Goal: Communication & Community: Answer question/provide support

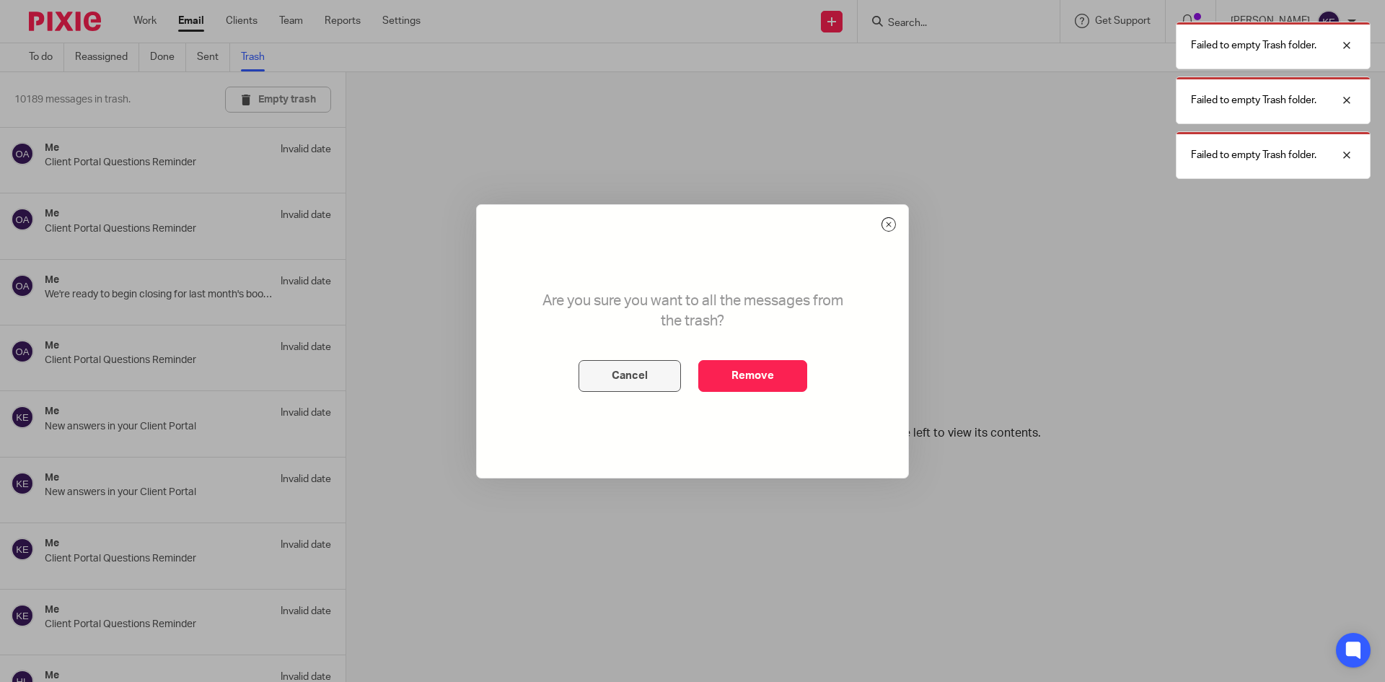
scroll to position [6969, 0]
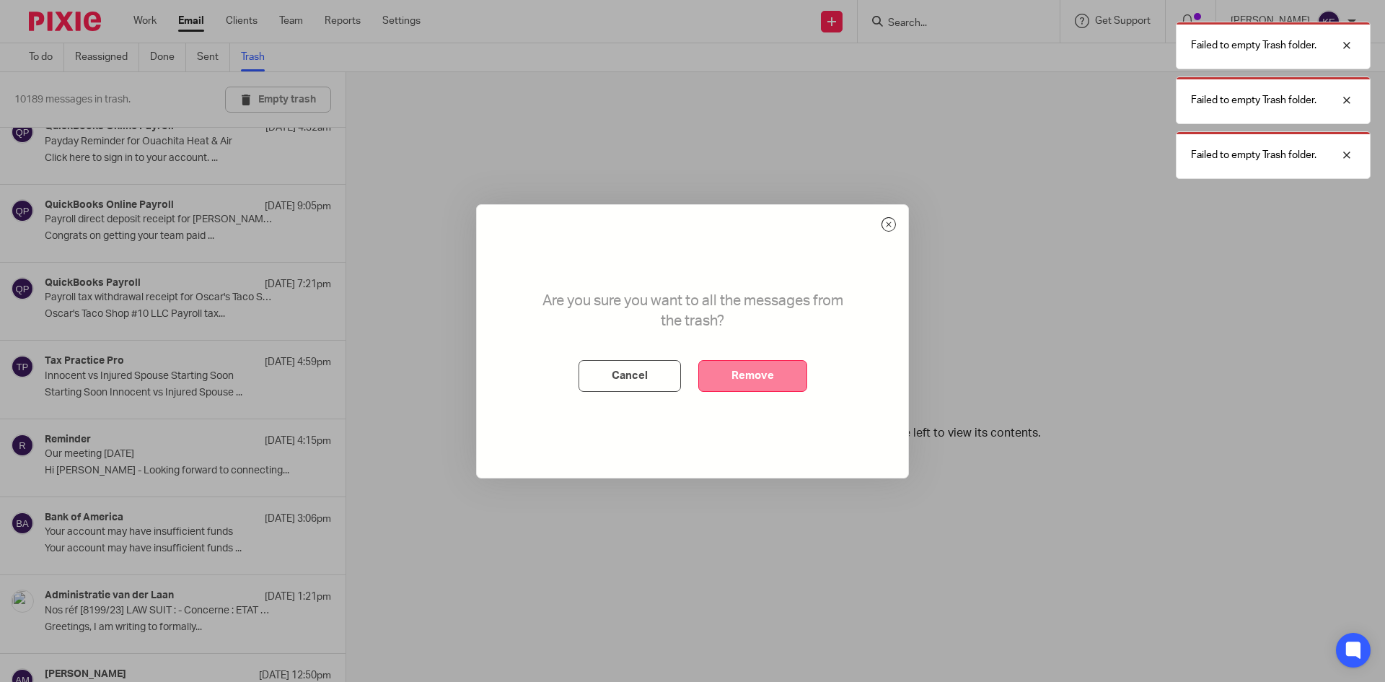
click at [744, 379] on button "Remove" at bounding box center [752, 376] width 109 height 32
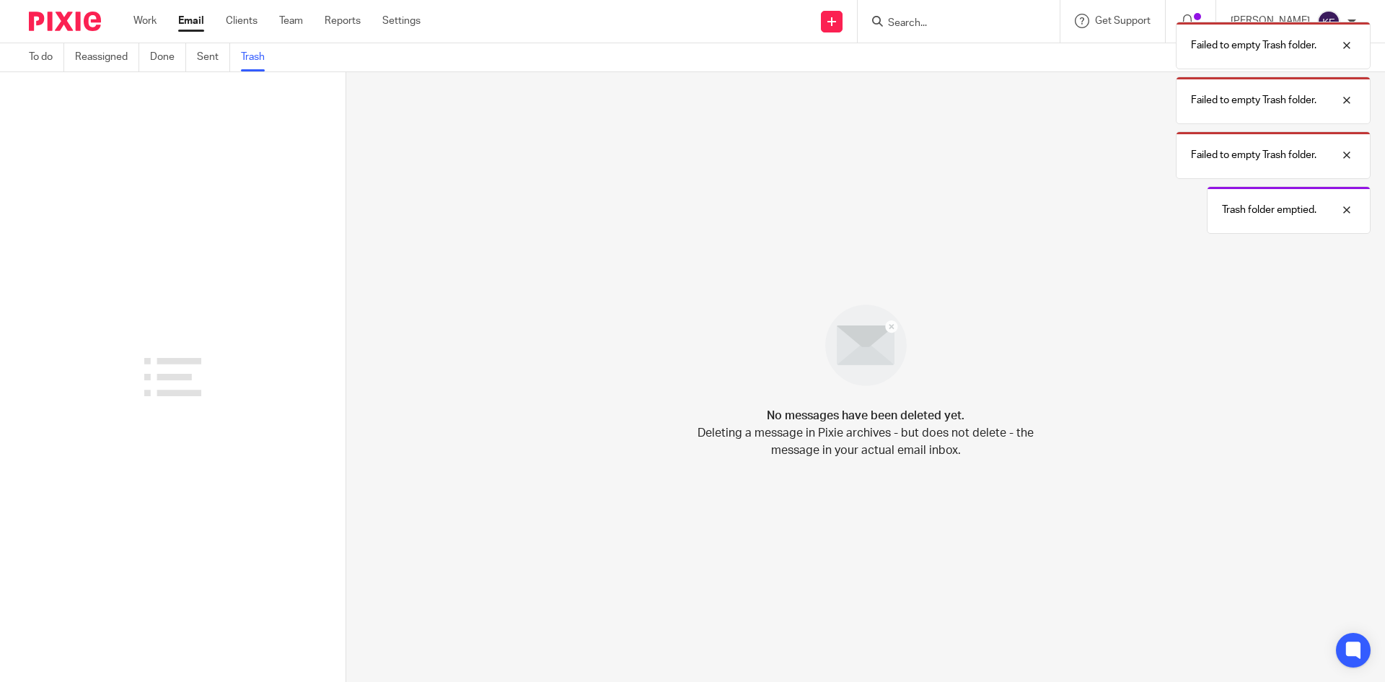
scroll to position [0, 0]
click at [640, 376] on div "No messages have been deleted yet. Deleting a message in Pixie archives - but d…" at bounding box center [865, 376] width 1039 height 609
click at [190, 19] on link "Email" at bounding box center [191, 21] width 26 height 14
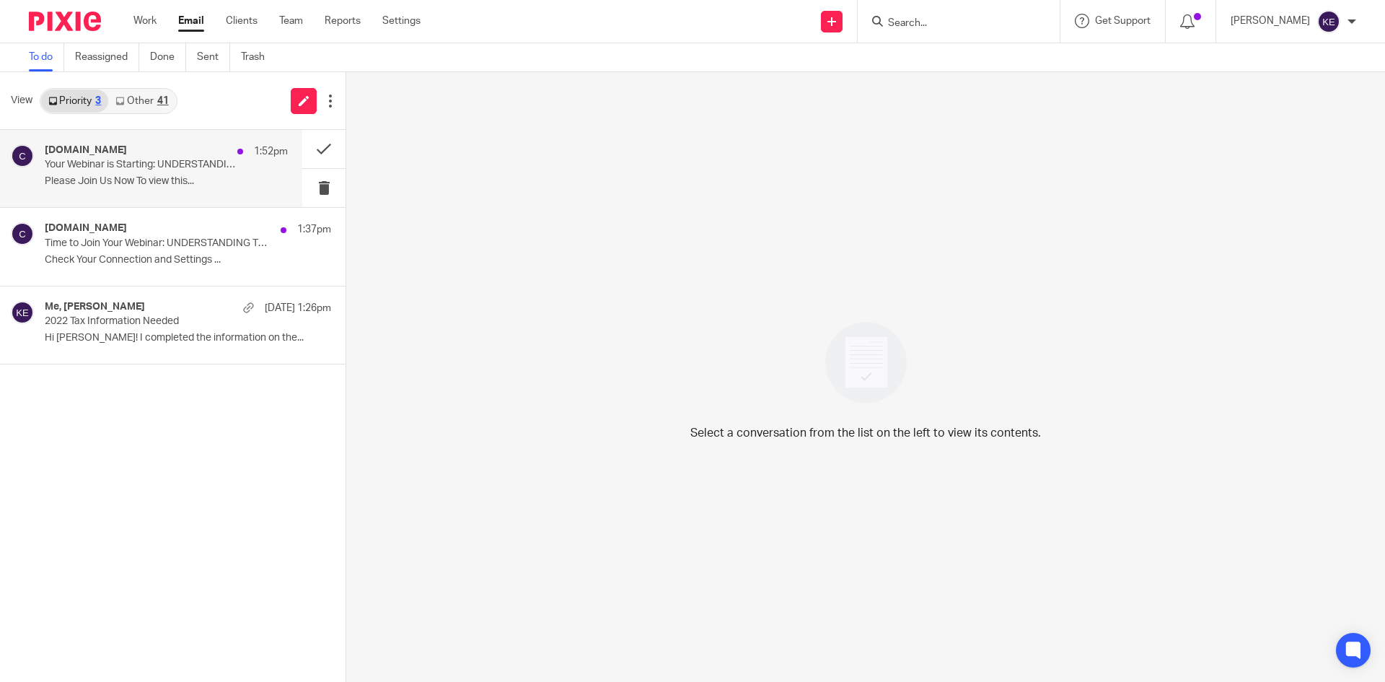
click at [130, 162] on p "Your Webinar is Starting: UNDERSTANDING THE OBBBA: TAX CUTS, ESTATE PLANNING, &…" at bounding box center [142, 165] width 195 height 12
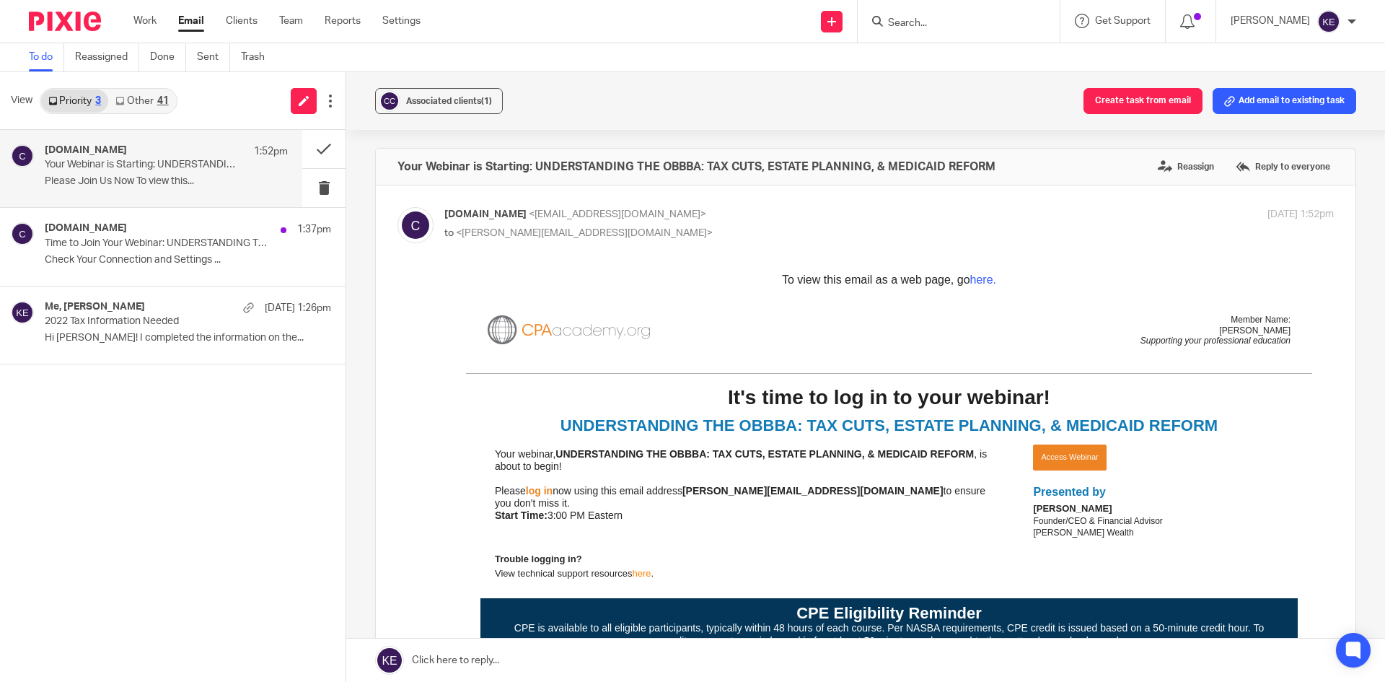
click at [1055, 462] on link "Access Webinar" at bounding box center [1069, 456] width 73 height 25
click at [180, 167] on p "Your Webinar is Starting: UNDERSTANDING THE OBBBA: TAX CUTS, ESTATE PLANNING, &…" at bounding box center [142, 165] width 195 height 12
click at [319, 144] on button at bounding box center [323, 149] width 43 height 38
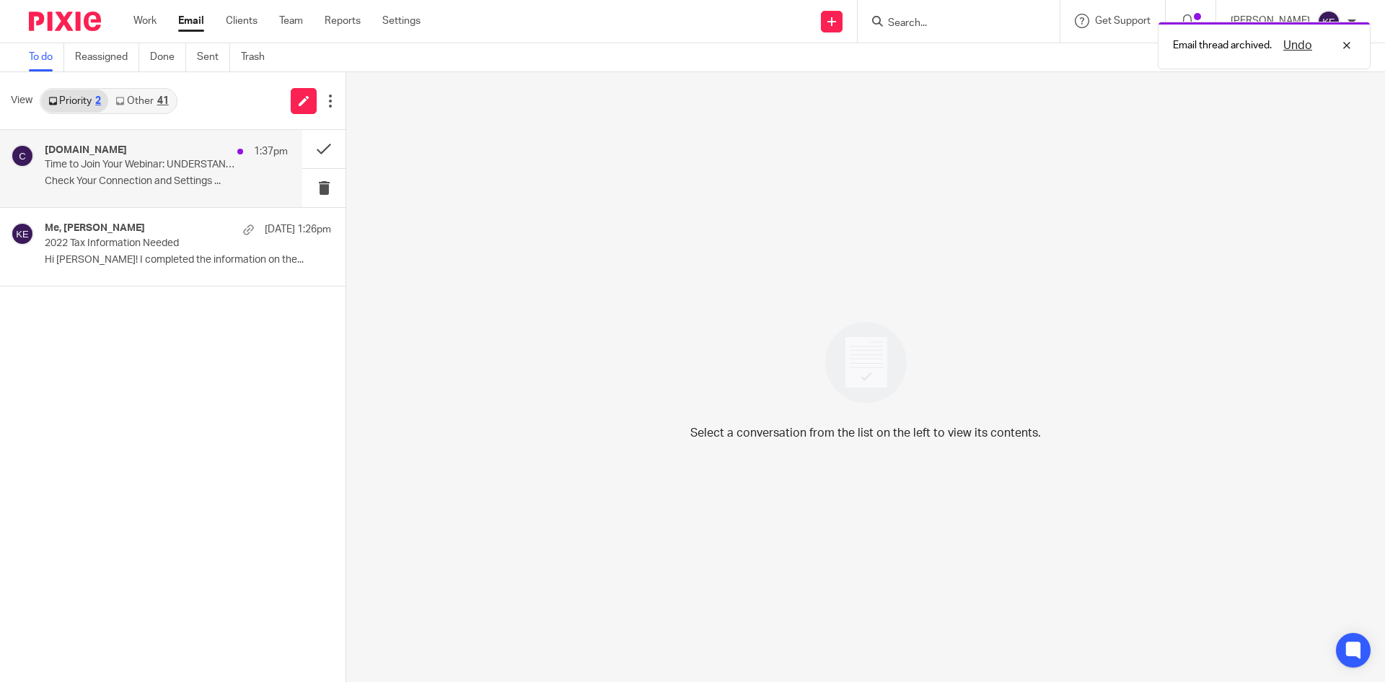
click at [217, 166] on p "Time to Join Your Webinar: UNDERSTANDING THE OBBBA: TAX CUTS, ESTATE PLANNING, …" at bounding box center [142, 165] width 195 height 12
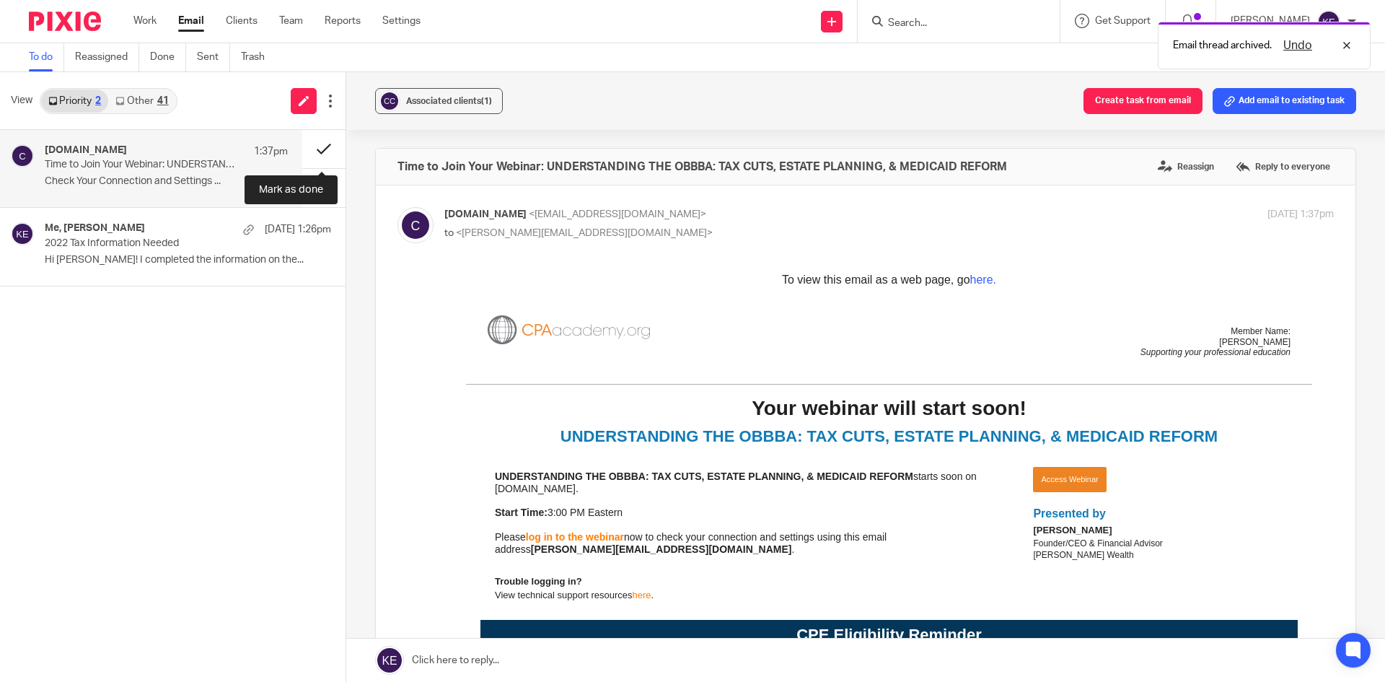
click at [314, 148] on button at bounding box center [323, 149] width 43 height 38
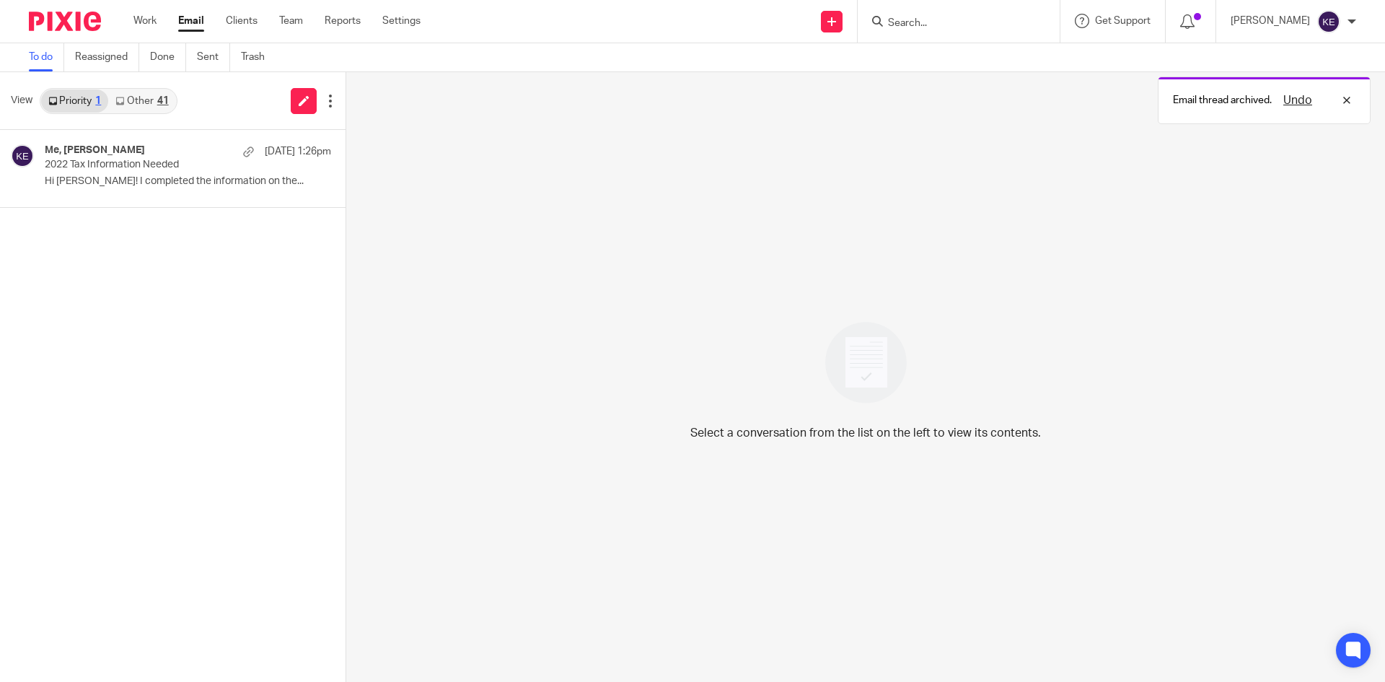
click at [192, 12] on div "Work Email Clients Team Reports Settings Work Email Clients Team Reports Settin…" at bounding box center [280, 21] width 323 height 43
click at [194, 17] on link "Email" at bounding box center [191, 21] width 26 height 14
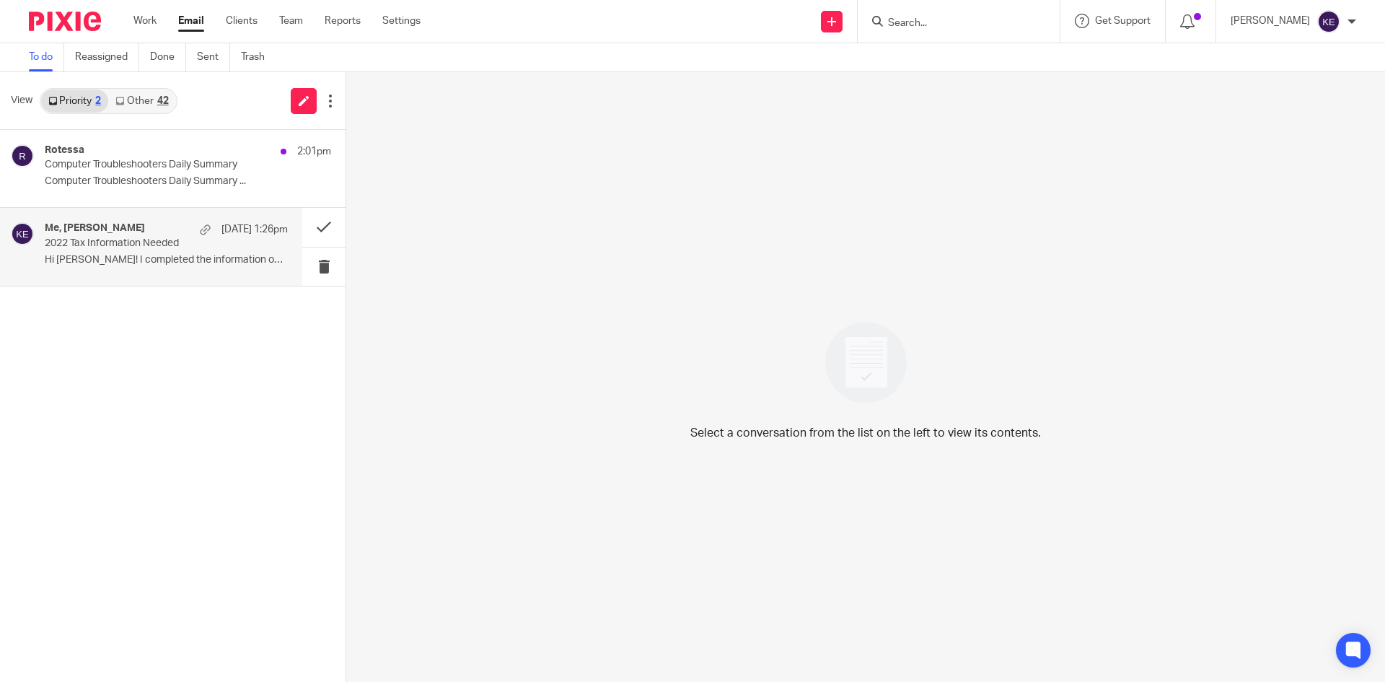
click at [128, 247] on p "2022 Tax Information Needed" at bounding box center [142, 243] width 195 height 12
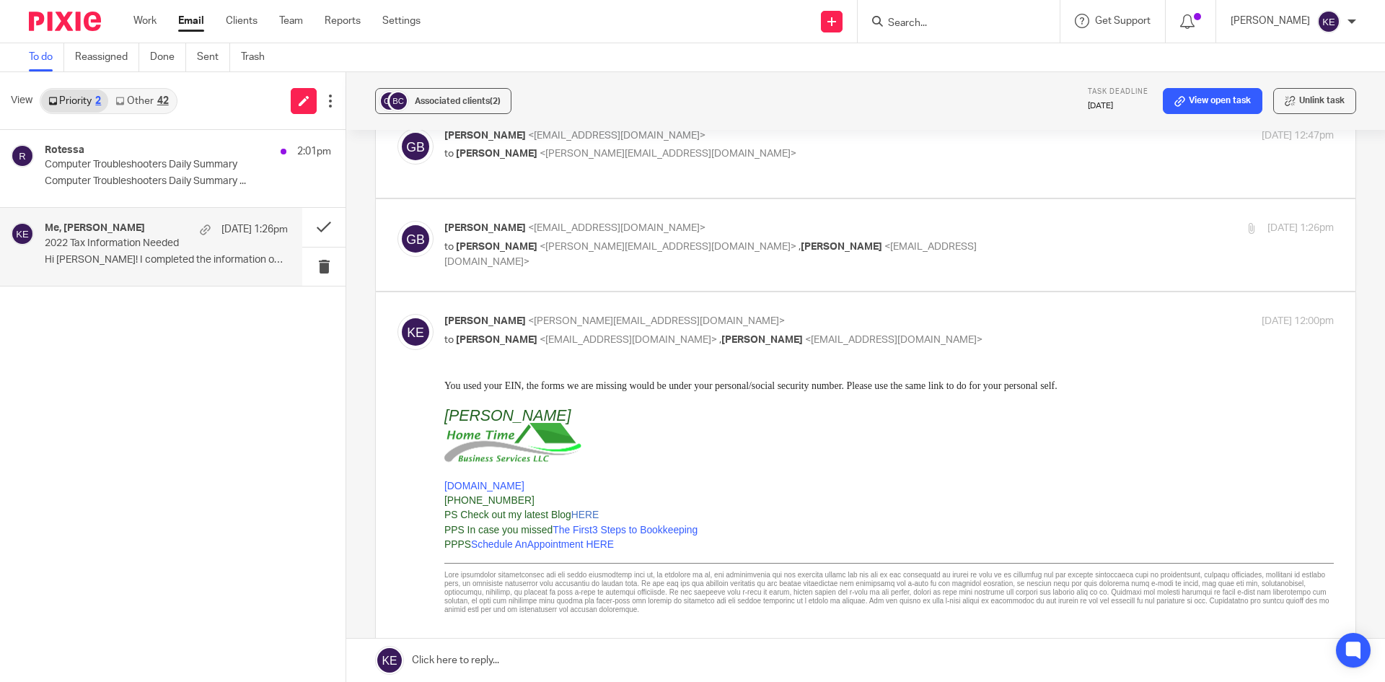
scroll to position [527, 0]
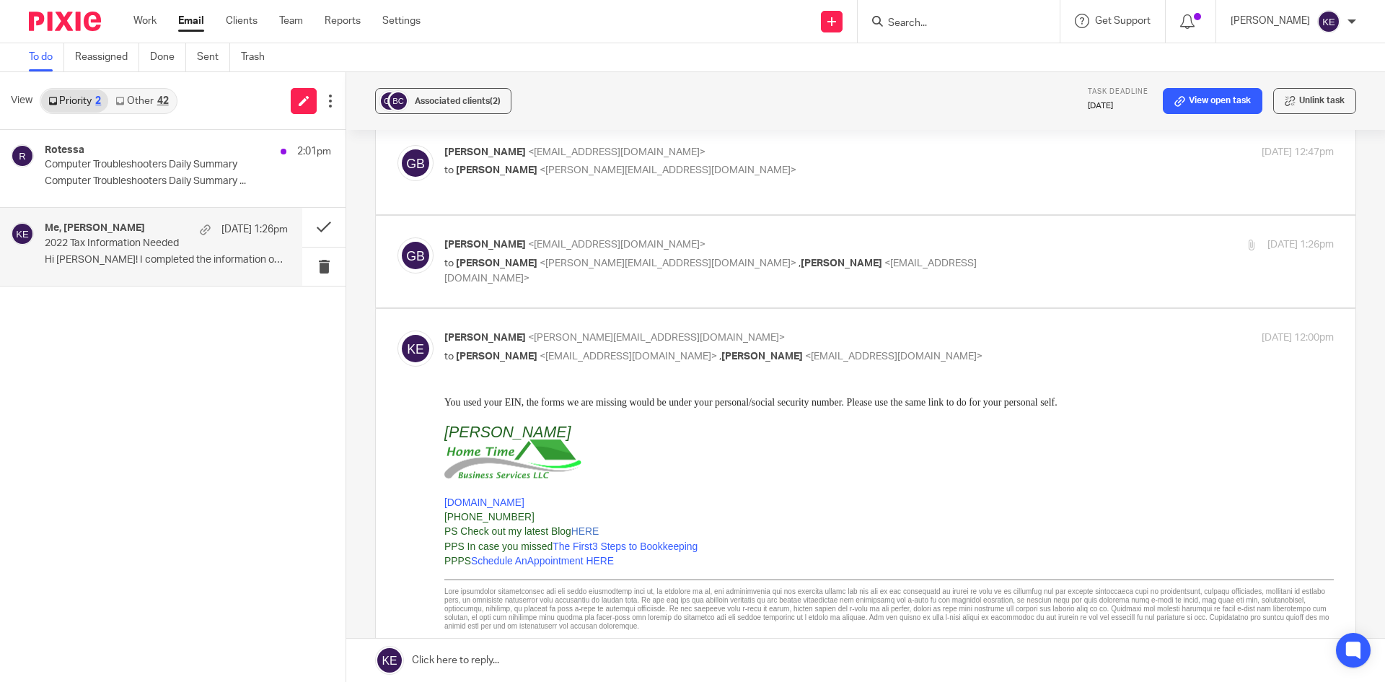
click at [228, 248] on p "2022 Tax Information Needed" at bounding box center [142, 243] width 195 height 12
click at [313, 222] on button at bounding box center [323, 227] width 43 height 38
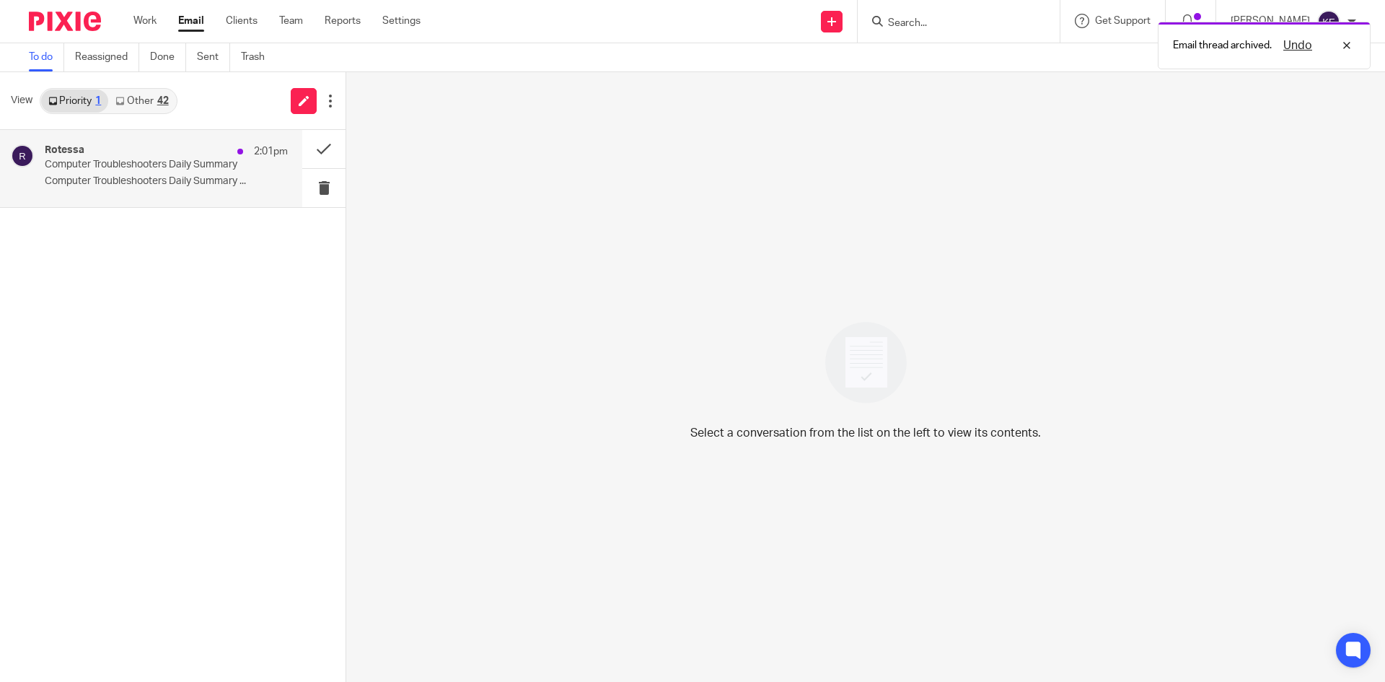
click at [181, 177] on p "Computer Troubleshooters Daily Summary ..." at bounding box center [166, 181] width 243 height 12
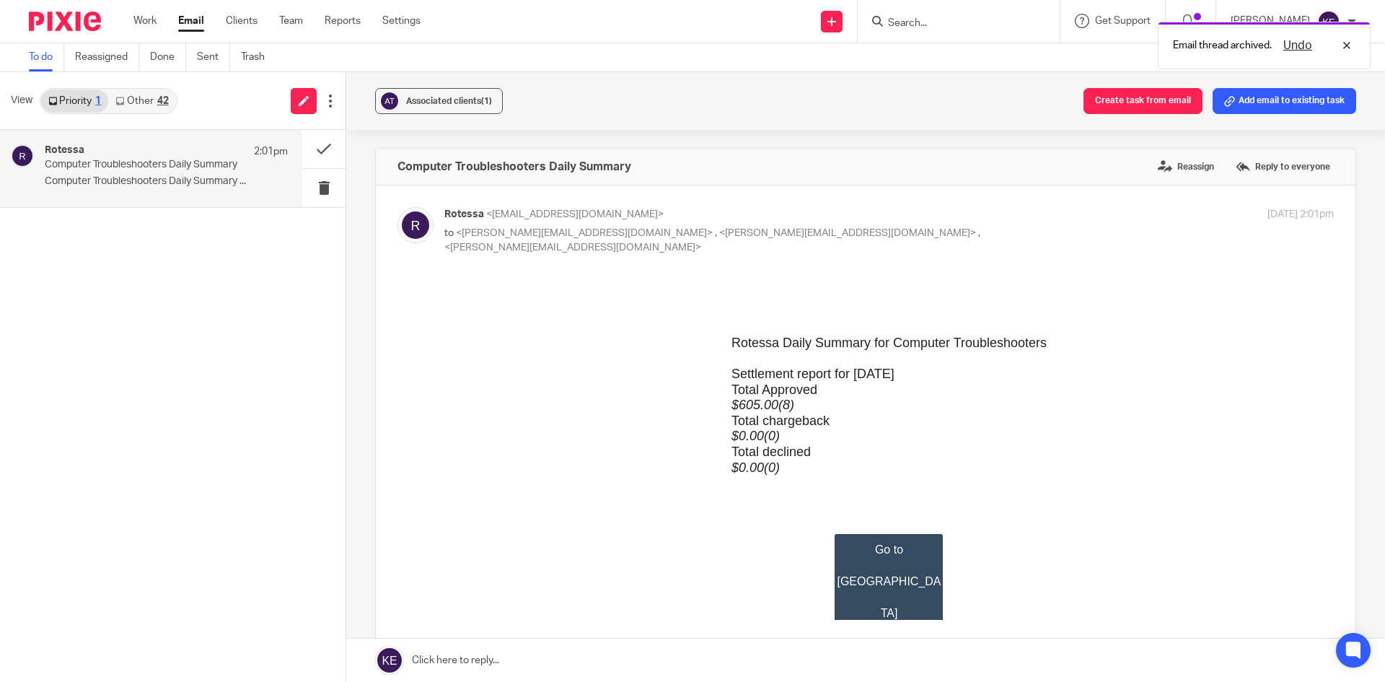
scroll to position [0, 0]
click at [322, 146] on button at bounding box center [323, 149] width 43 height 38
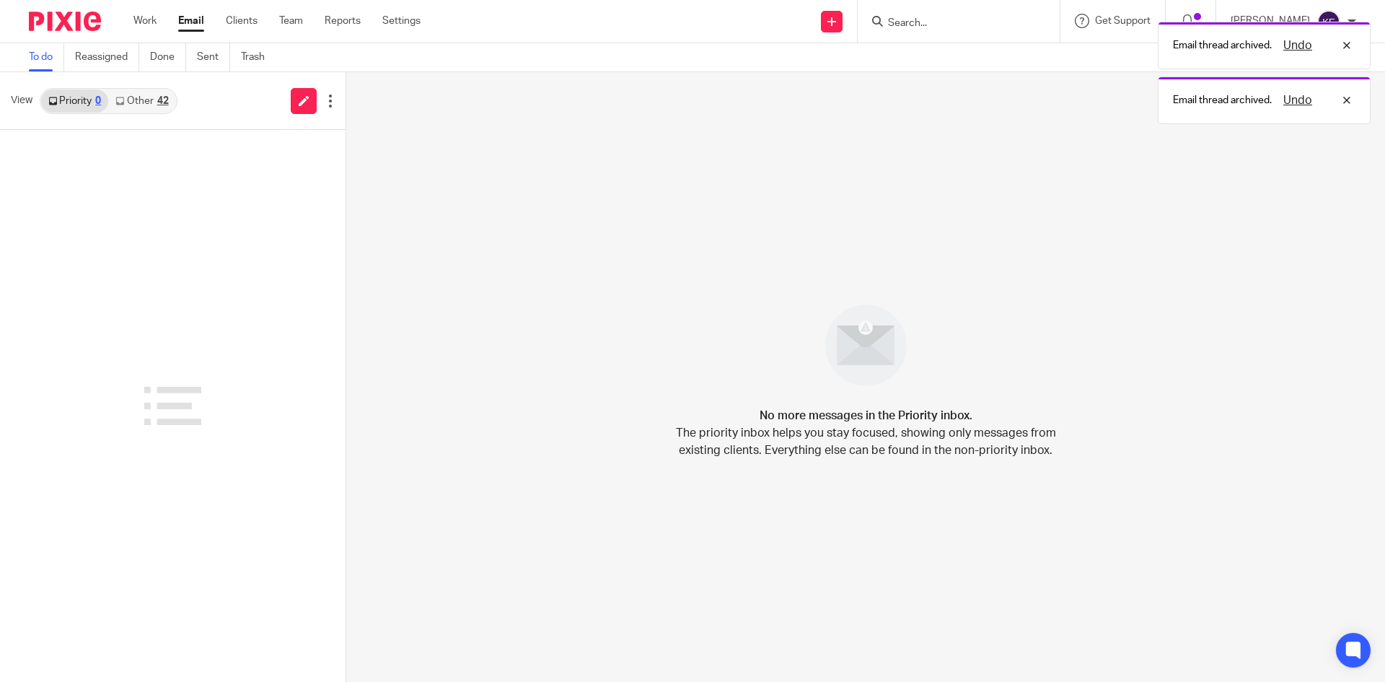
click at [188, 100] on div "View Priority 0 Other 42" at bounding box center [172, 101] width 345 height 58
click at [156, 102] on link "Other 42" at bounding box center [141, 100] width 67 height 23
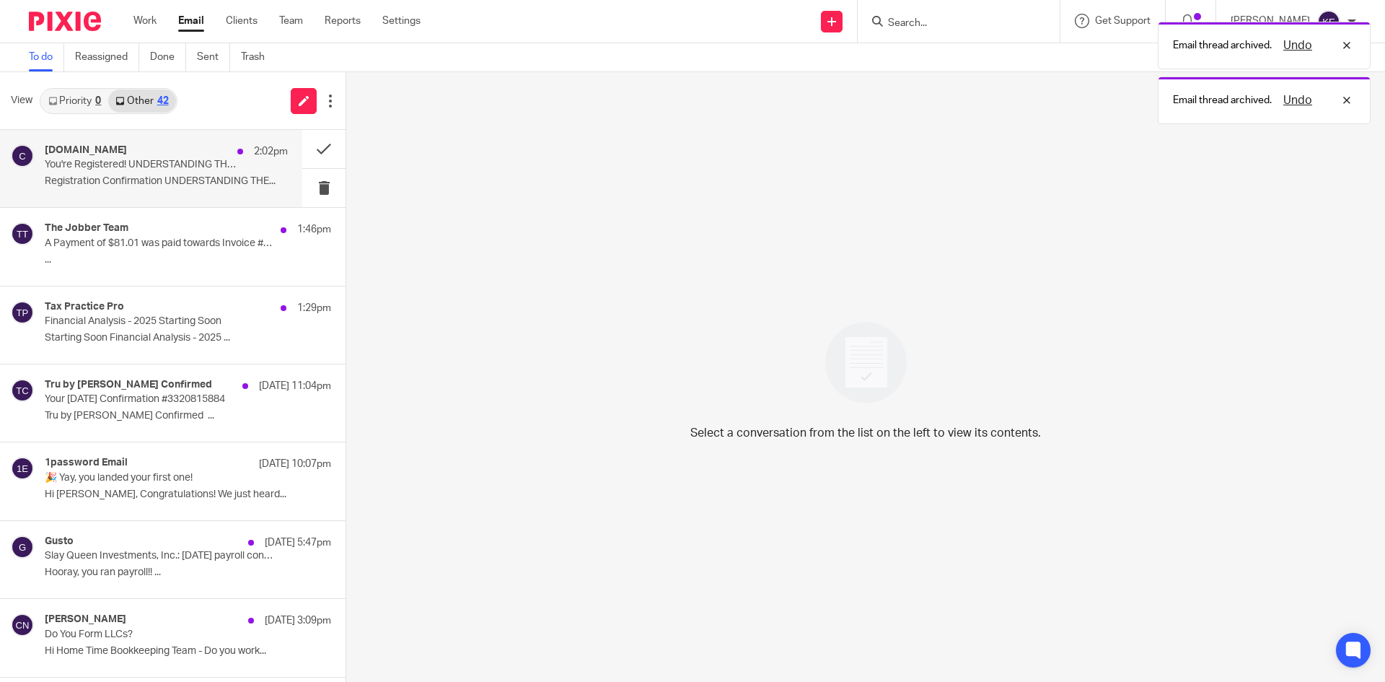
click at [179, 165] on p "You're Registered! UNDERSTANDING THE OBBBA: TAX CUTS, ESTATE PLANNING, & MEDICA…" at bounding box center [142, 165] width 195 height 12
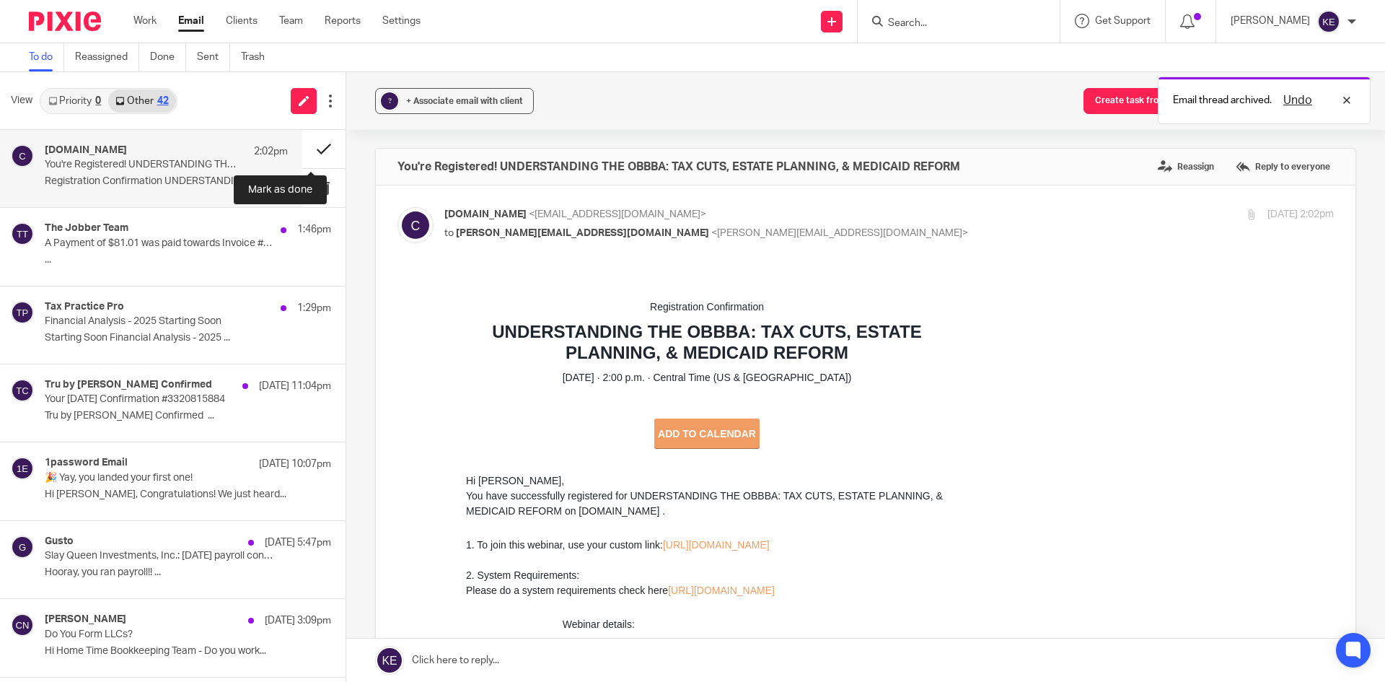
click at [313, 144] on button at bounding box center [323, 149] width 43 height 38
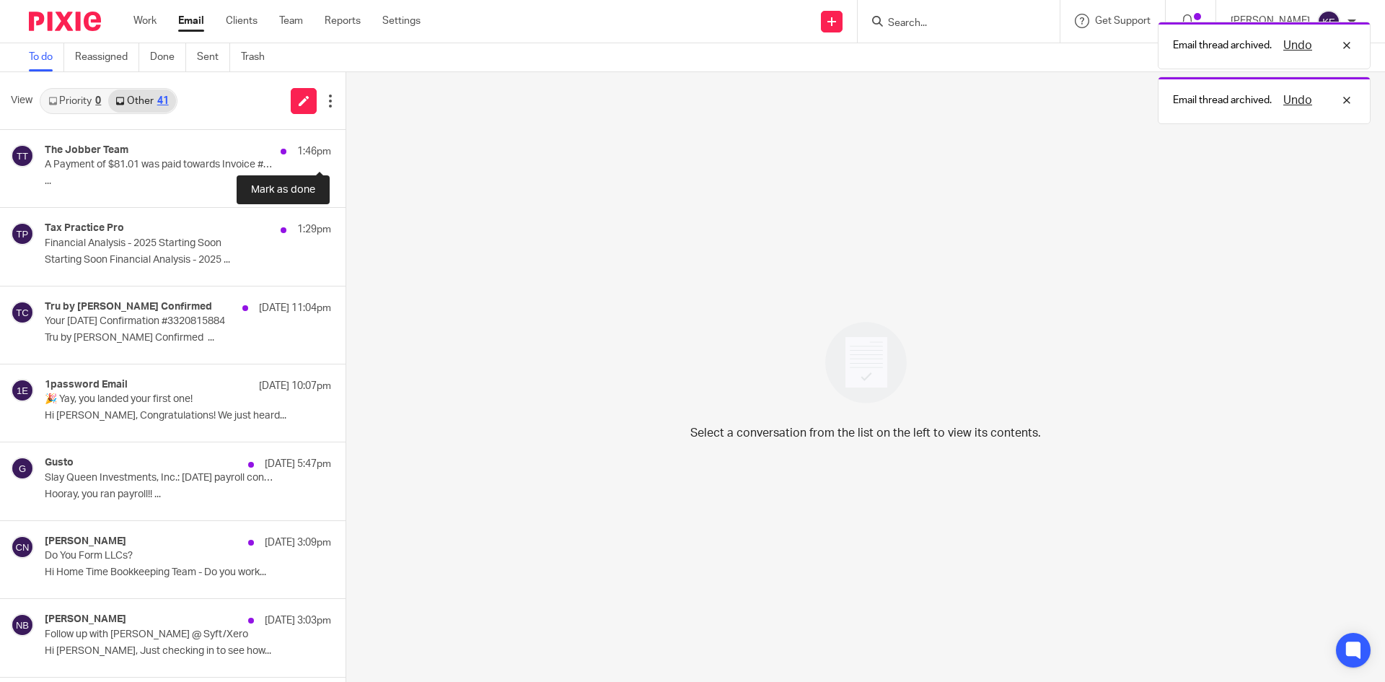
click at [345, 144] on button at bounding box center [351, 149] width 12 height 38
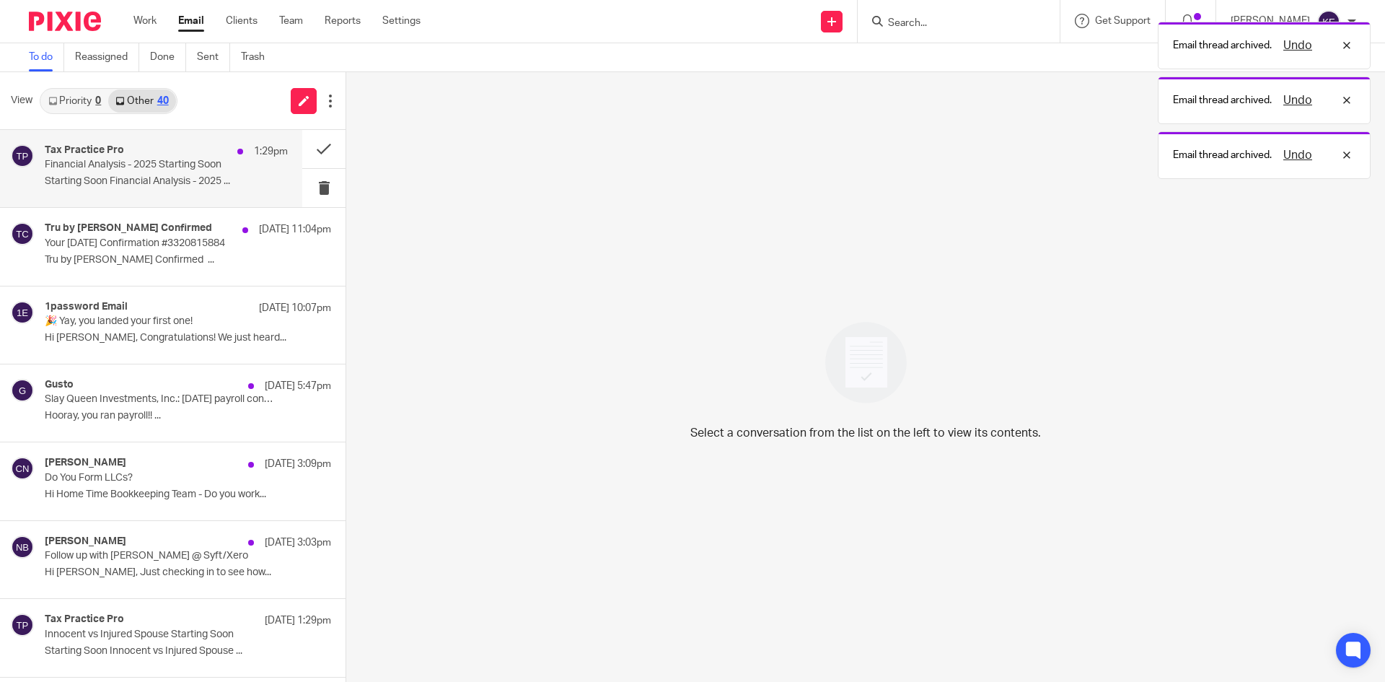
click at [186, 167] on p "Financial Analysis - 2025 Starting Soon" at bounding box center [142, 165] width 195 height 12
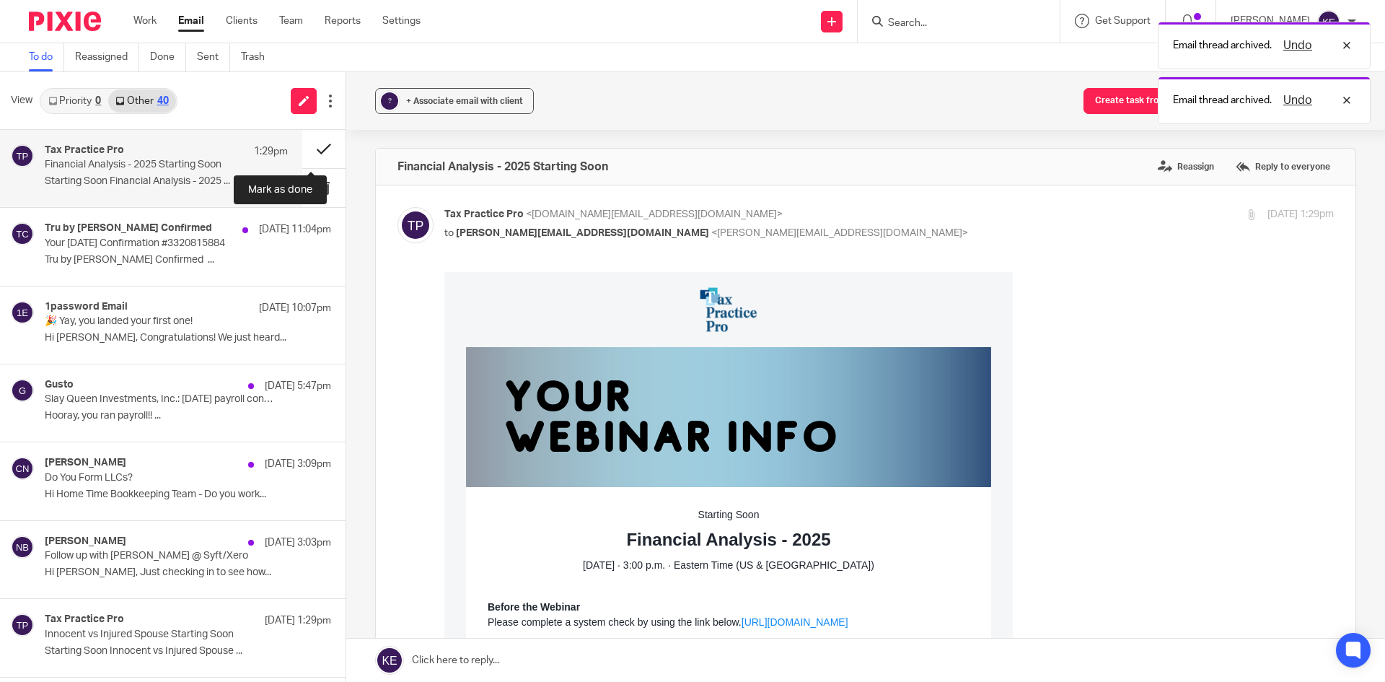
click at [310, 143] on button at bounding box center [323, 149] width 43 height 38
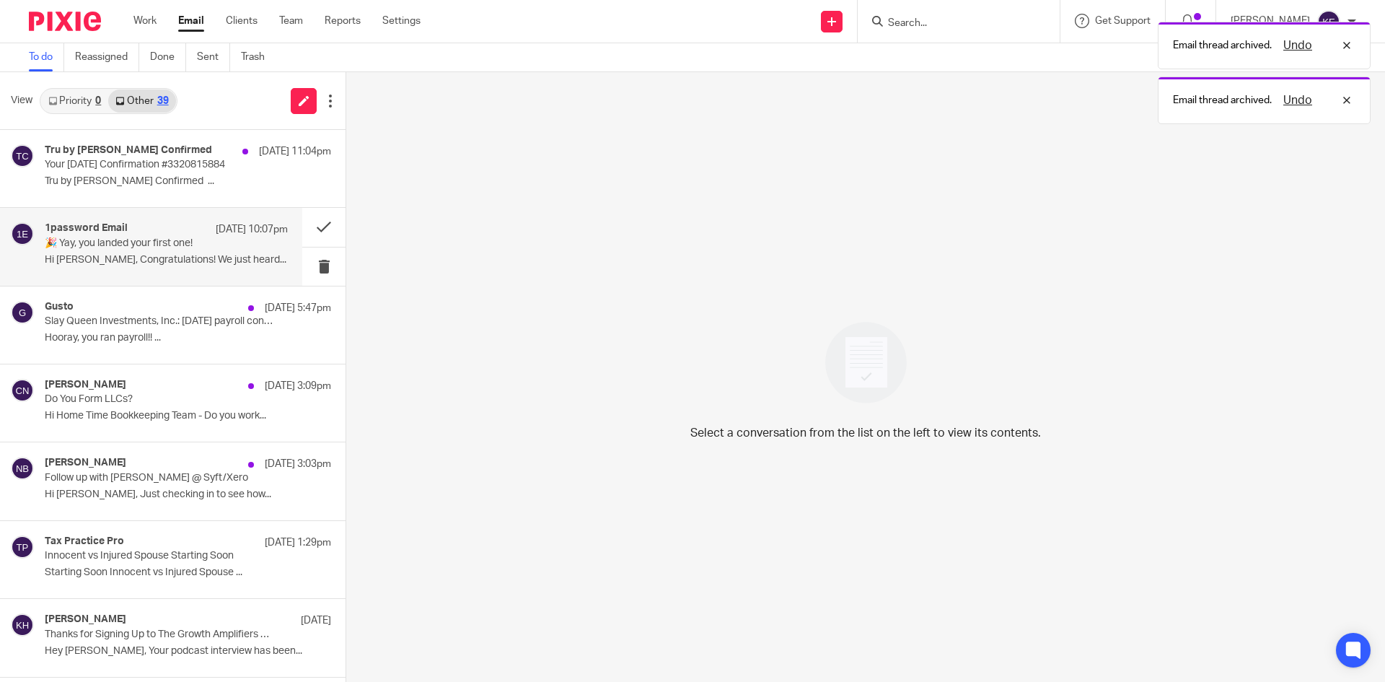
click at [157, 254] on p "Hi Kimberly, Congratulations! We just heard..." at bounding box center [166, 260] width 243 height 12
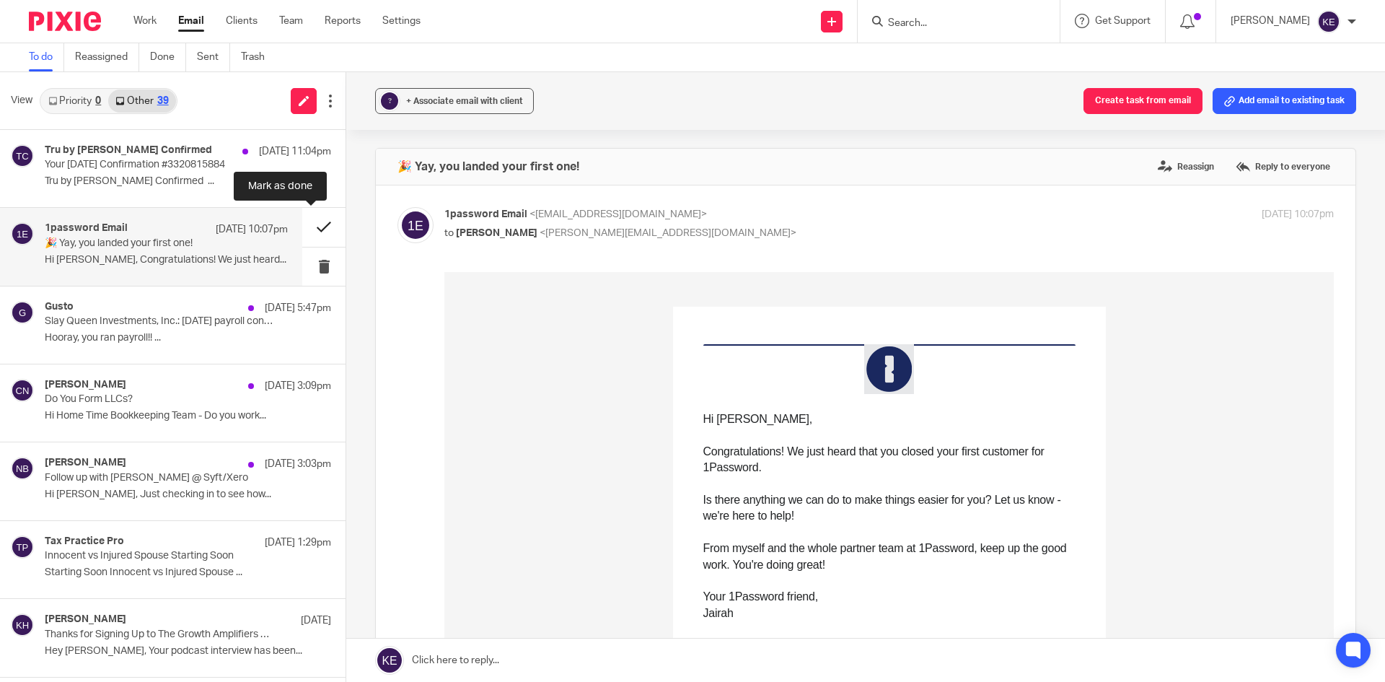
click at [314, 218] on button at bounding box center [323, 227] width 43 height 38
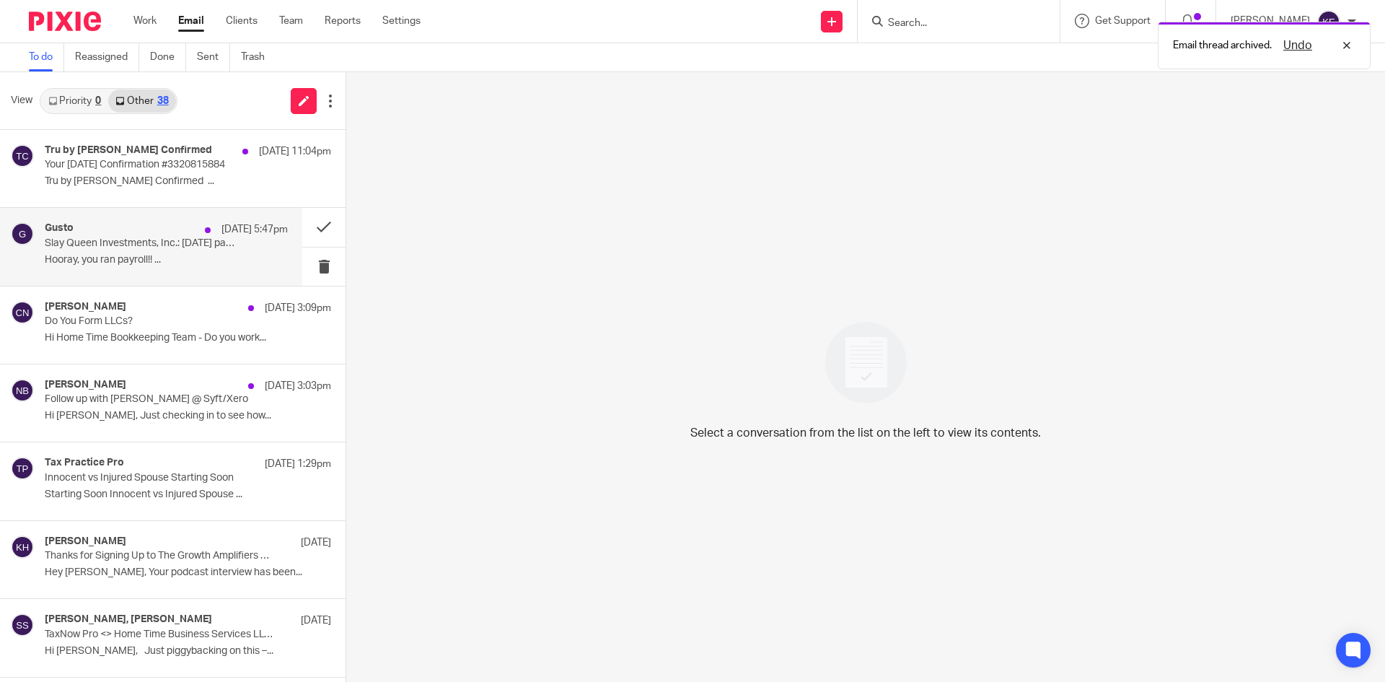
click at [179, 248] on p "Slay Queen Investments, Inc.: Fri, Aug 15 payroll confirmation" at bounding box center [142, 243] width 195 height 12
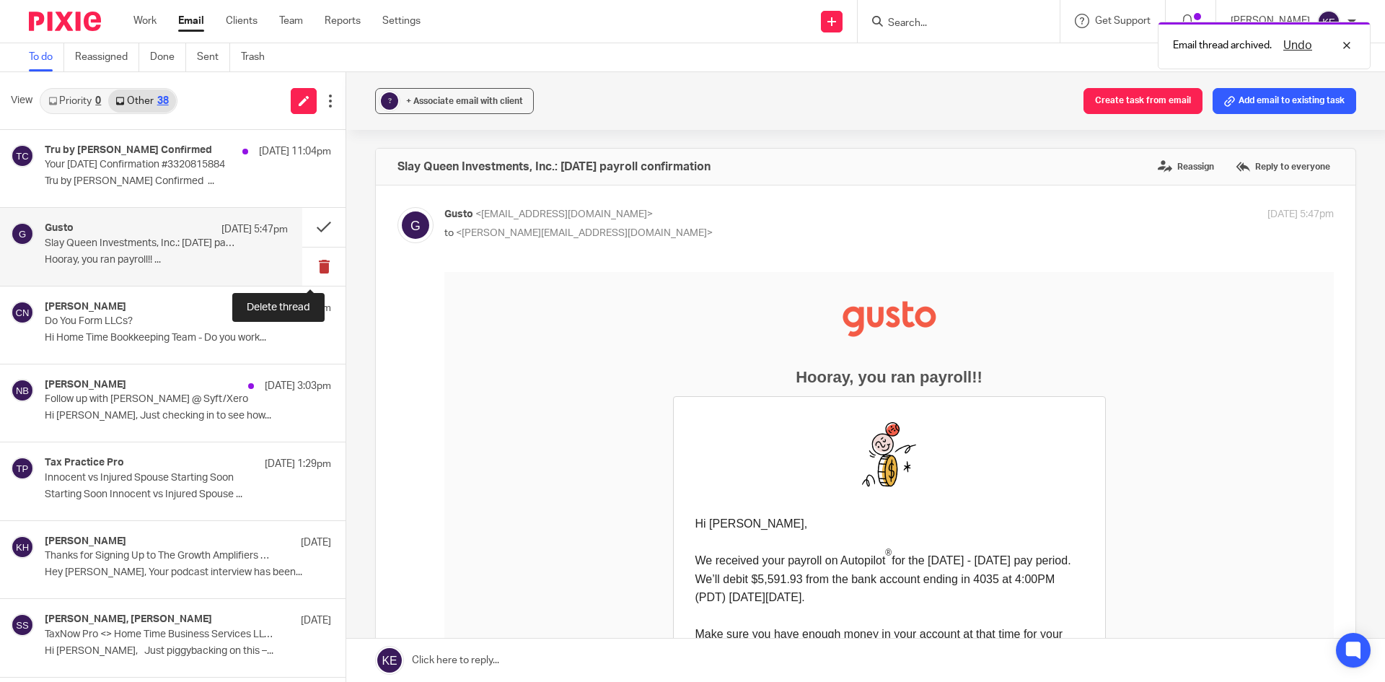
click at [308, 256] on button at bounding box center [323, 266] width 43 height 38
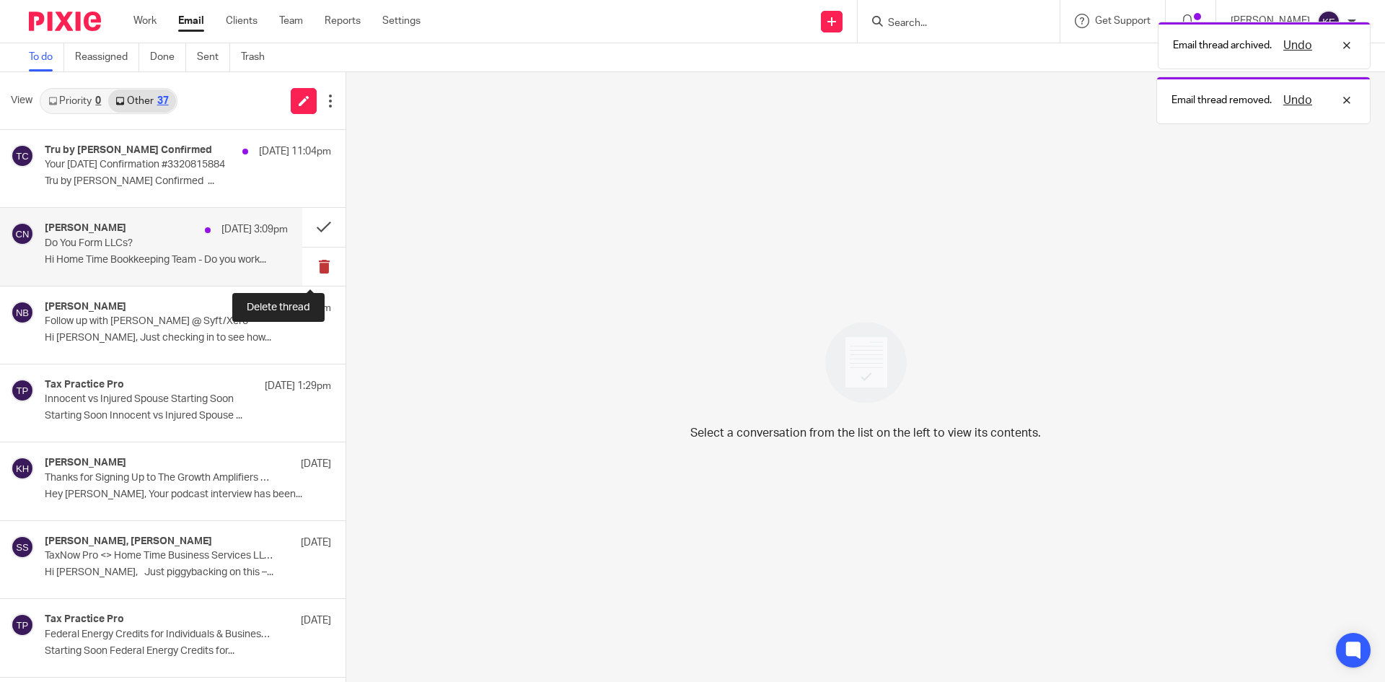
click at [312, 261] on button at bounding box center [323, 266] width 43 height 38
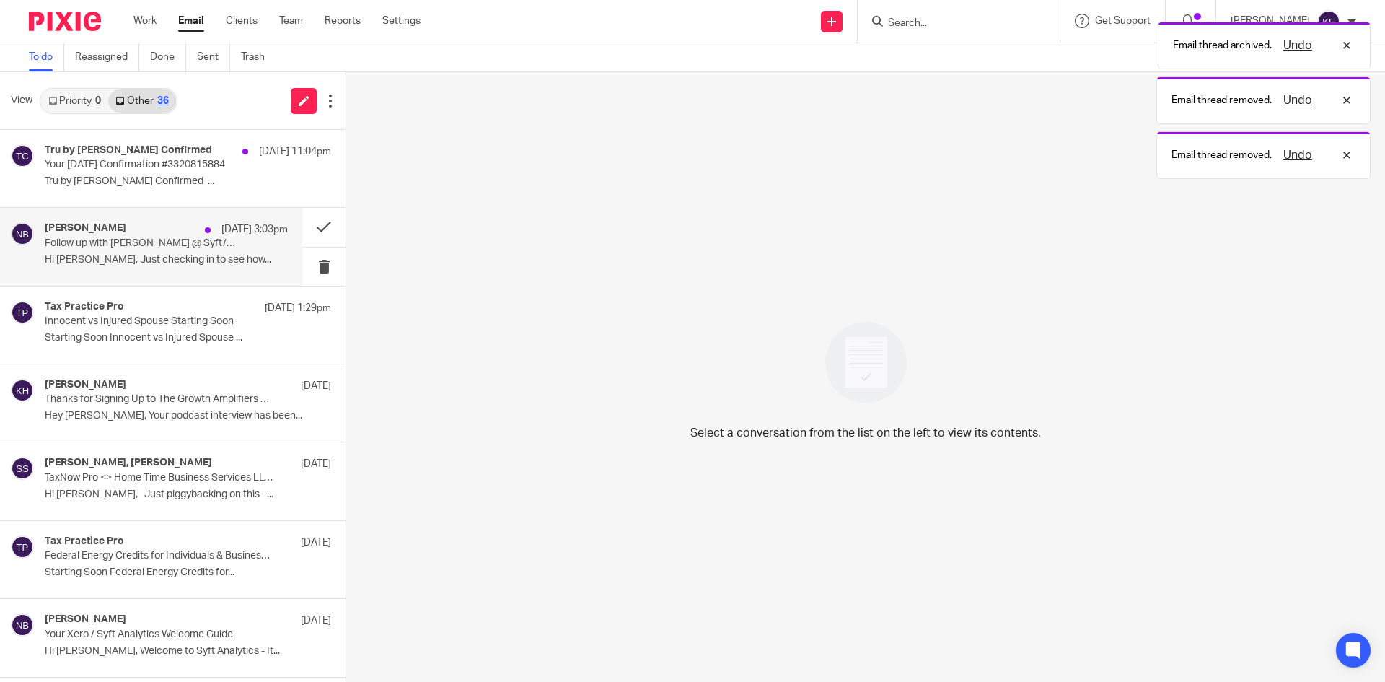
click at [193, 260] on p "Hi Kimberly, Just checking in to see how..." at bounding box center [166, 260] width 243 height 12
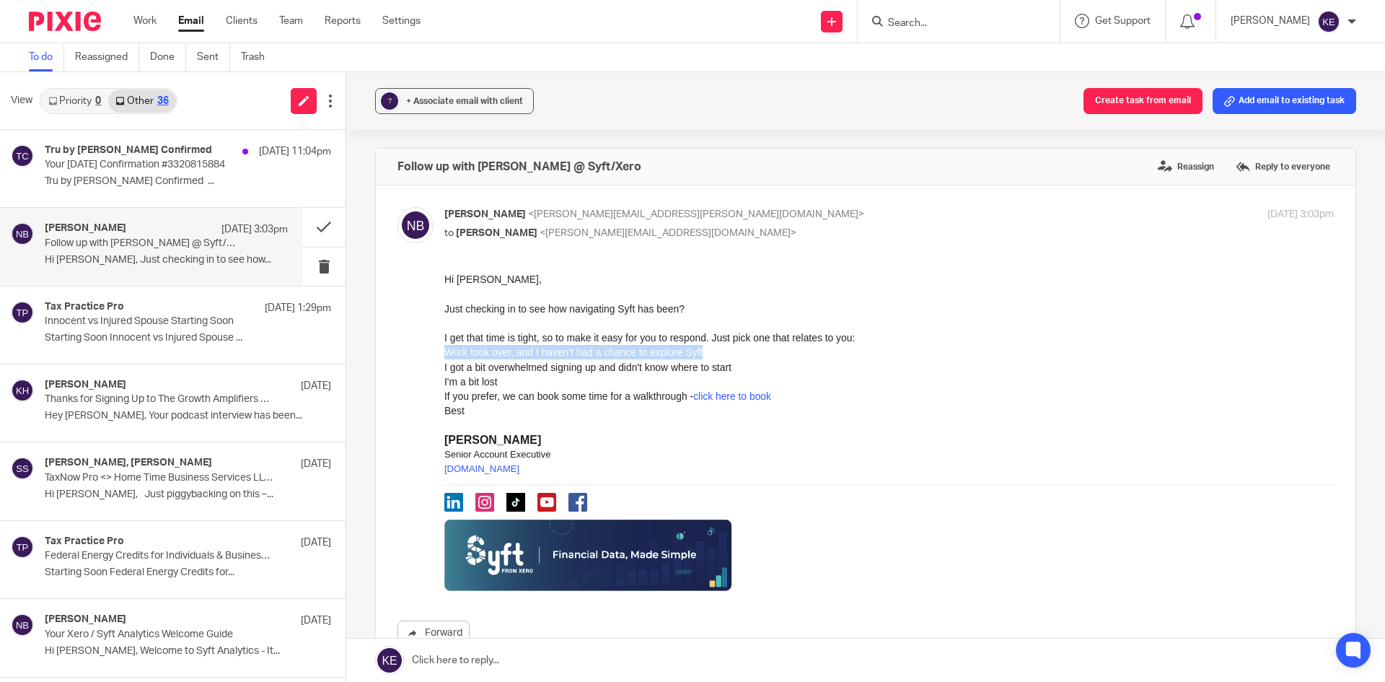
drag, startPoint x: 706, startPoint y: 354, endPoint x: 884, endPoint y: 625, distance: 324.1
click html "Hi Kimberly, Just checking in to see how navigating Syft has been? I get that t…"
copy li "Work took over, and I haven't had a chance to explore Syft"
click at [466, 649] on link at bounding box center [865, 659] width 1039 height 43
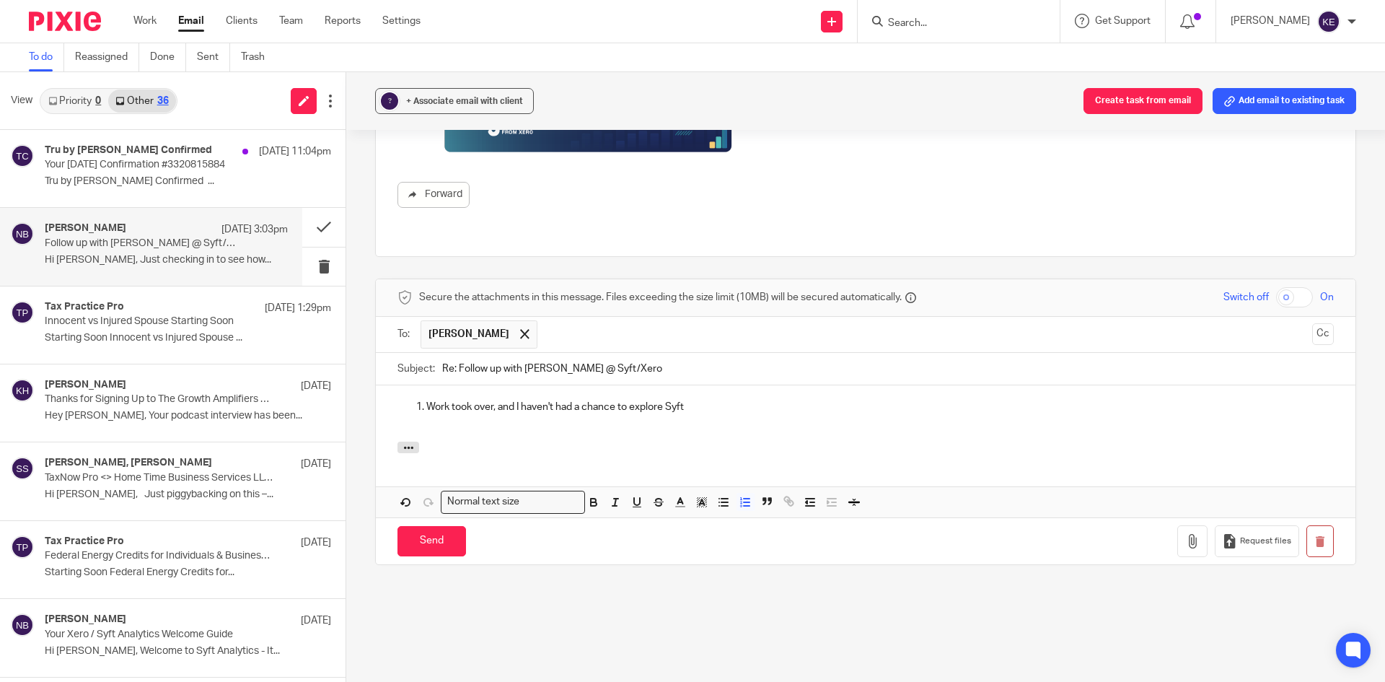
click at [439, 517] on div "Send You have unsaved changes Request files" at bounding box center [865, 541] width 979 height 48
click at [433, 526] on input "Send" at bounding box center [431, 541] width 69 height 31
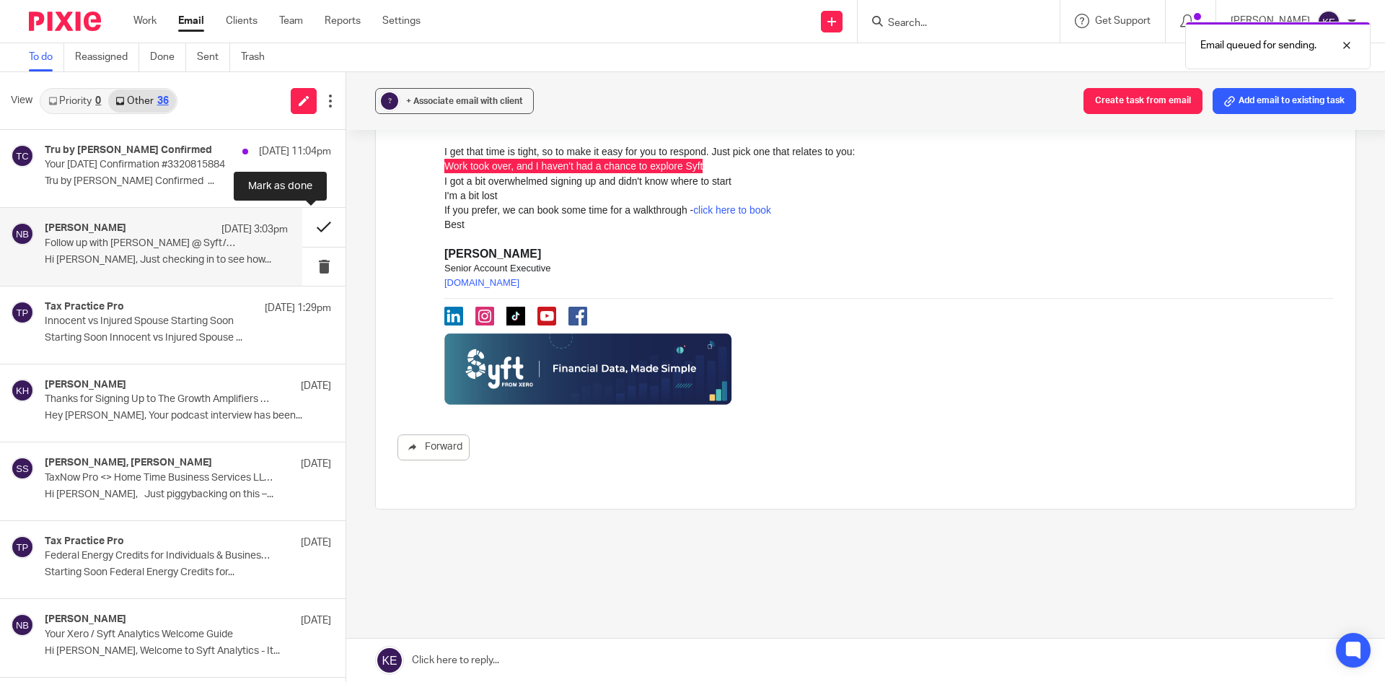
click at [311, 221] on button at bounding box center [323, 227] width 43 height 38
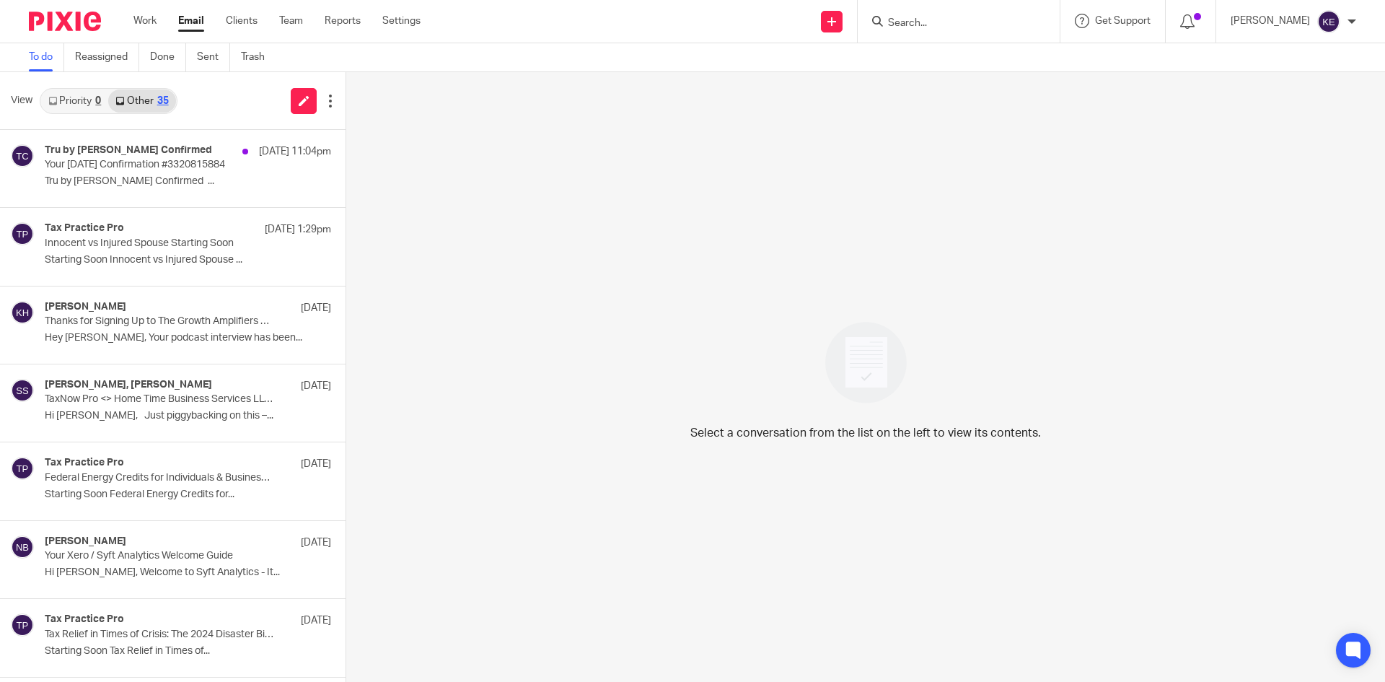
click at [190, 21] on link "Email" at bounding box center [191, 21] width 26 height 14
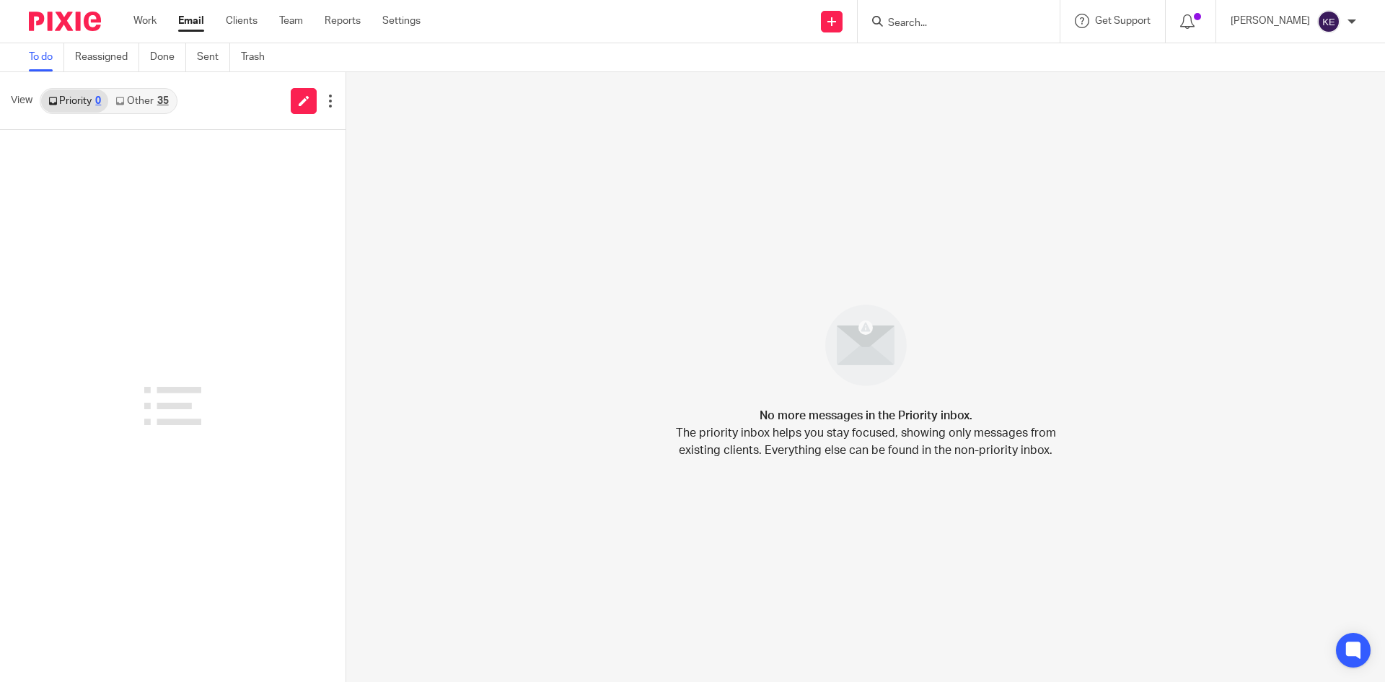
click at [166, 100] on div "35" at bounding box center [163, 101] width 12 height 10
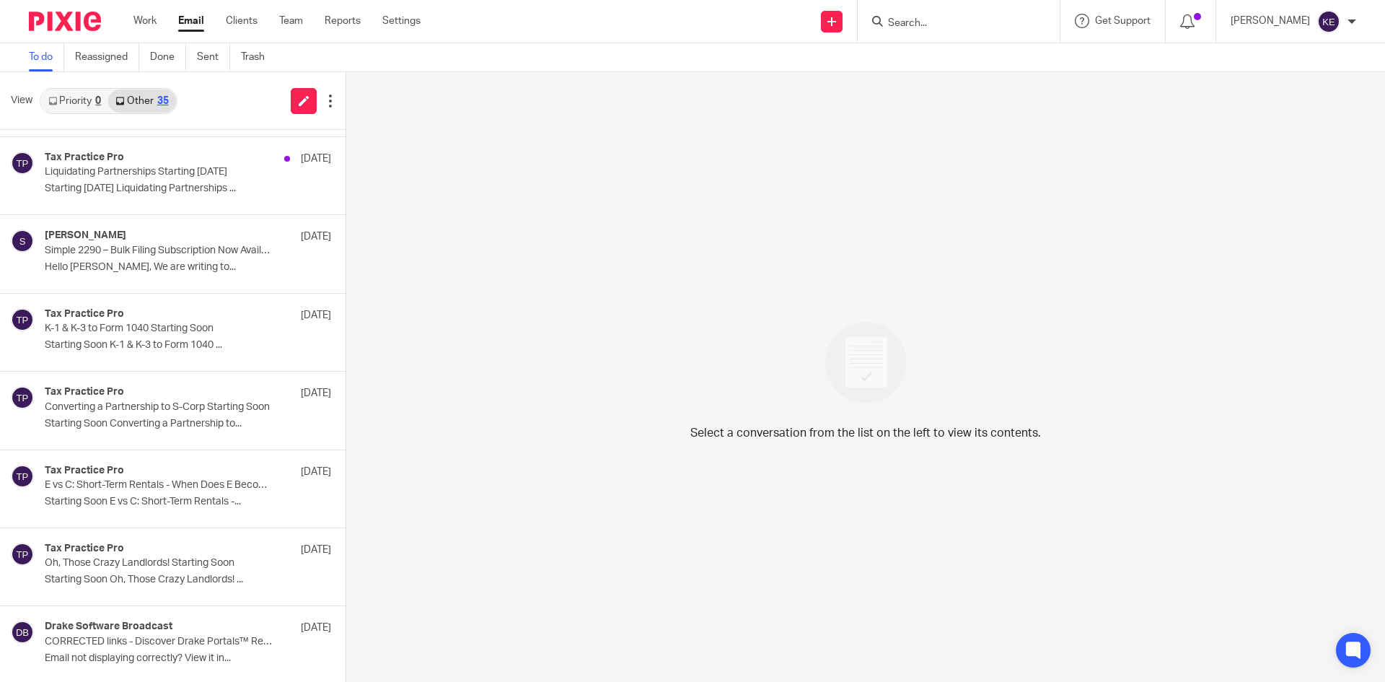
scroll to position [2184, 0]
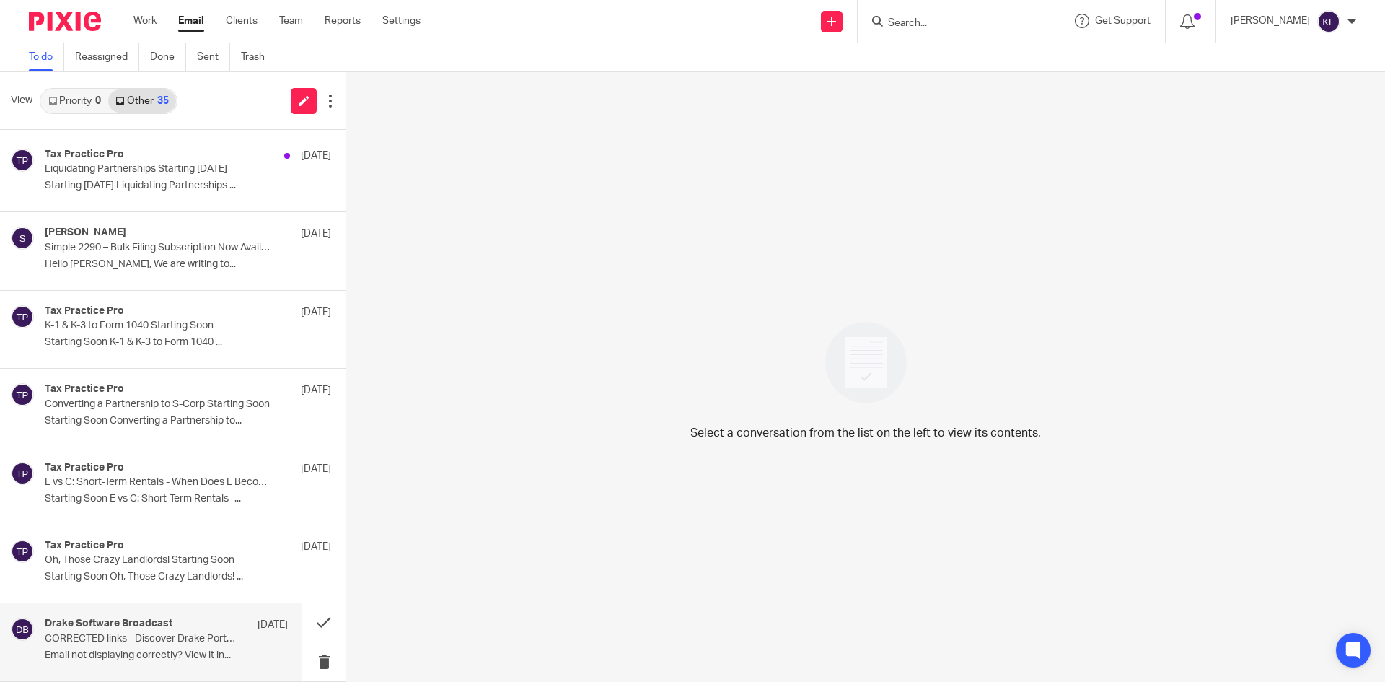
click at [154, 637] on p "CORRECTED links - Discover Drake Portals™ ​​Resources for Your Success" at bounding box center [142, 639] width 195 height 12
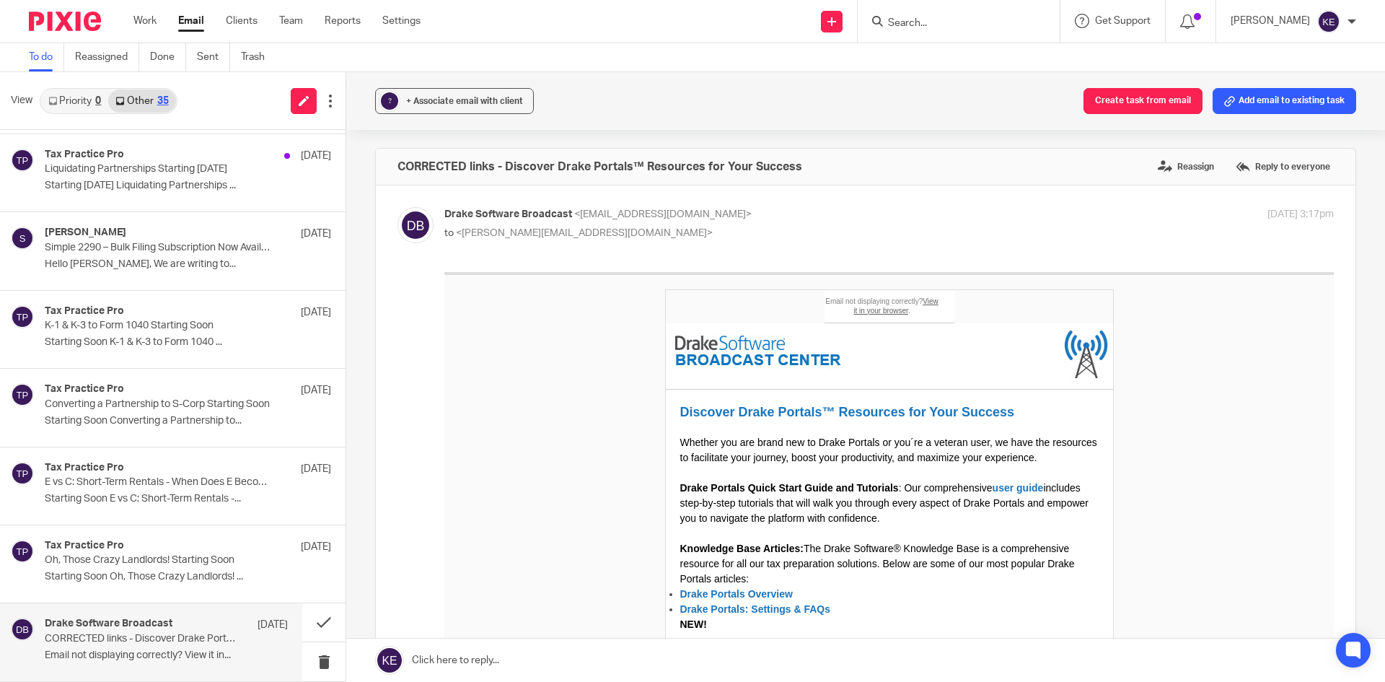
scroll to position [0, 0]
click at [310, 656] on button at bounding box center [323, 661] width 43 height 38
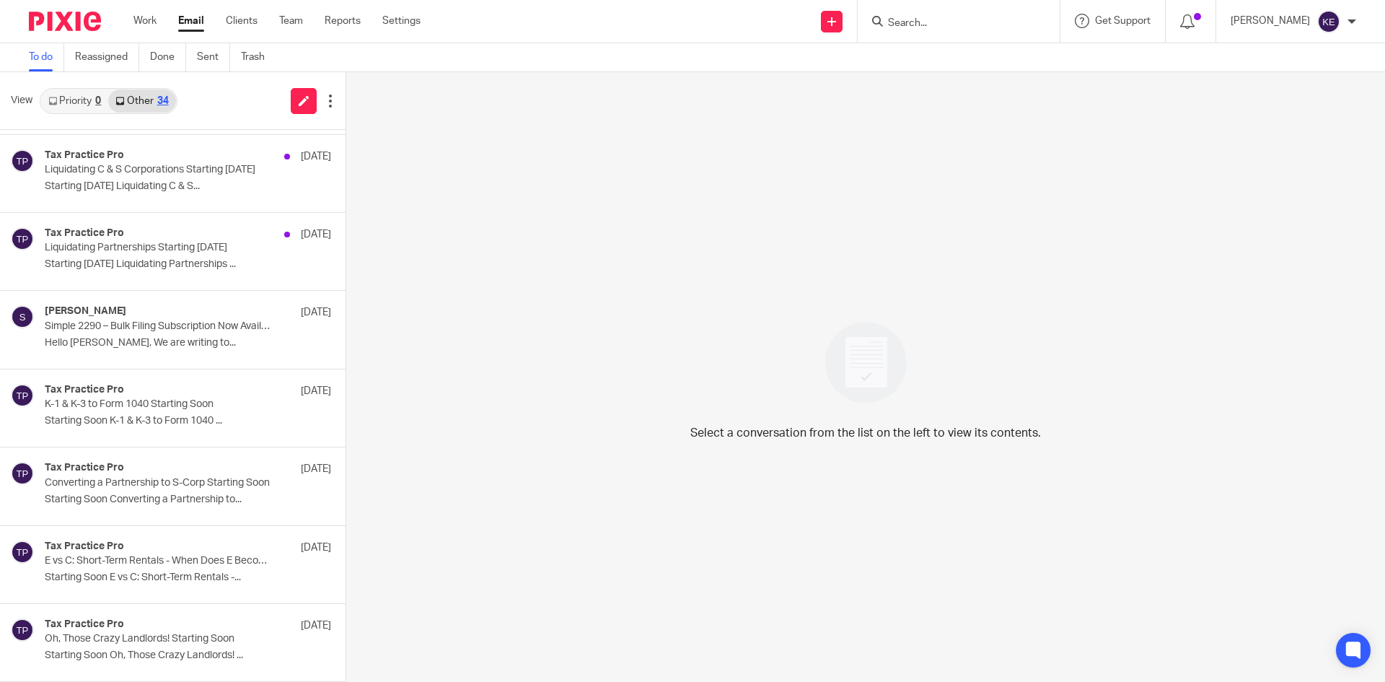
click at [187, 21] on link "Email" at bounding box center [191, 21] width 26 height 14
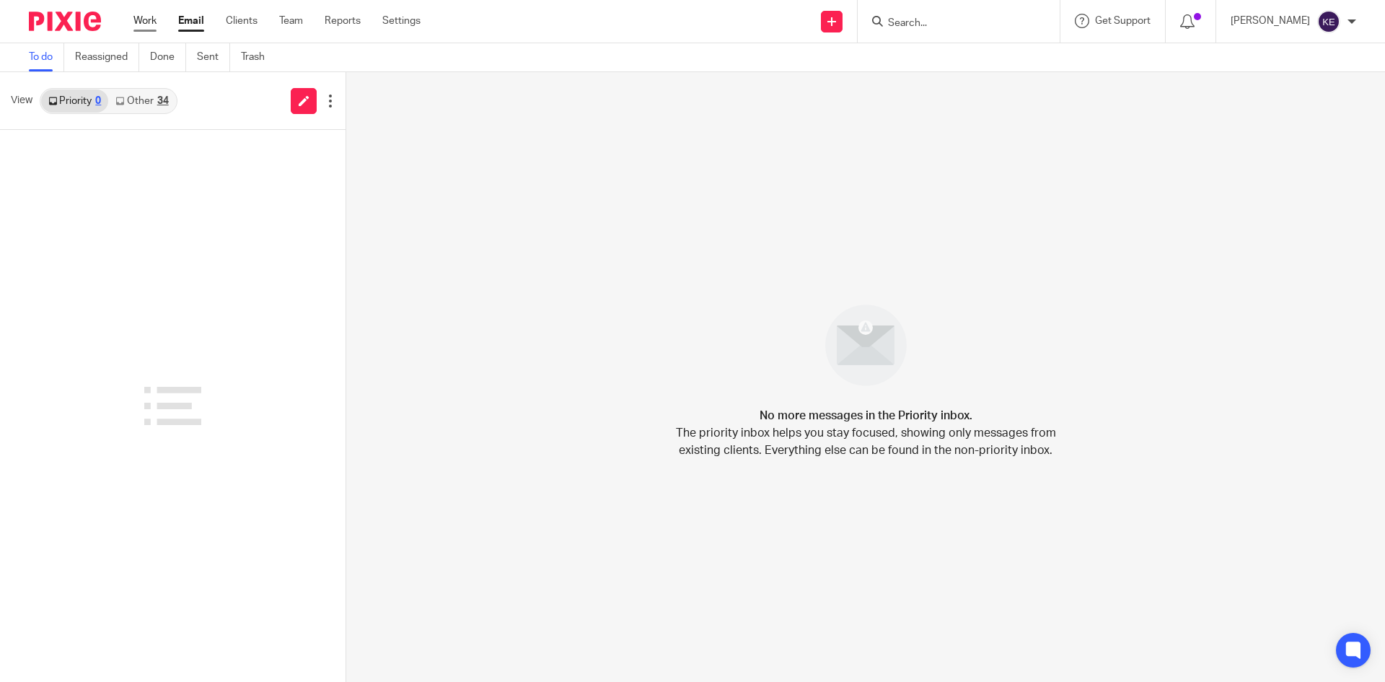
click at [144, 21] on link "Work" at bounding box center [144, 21] width 23 height 14
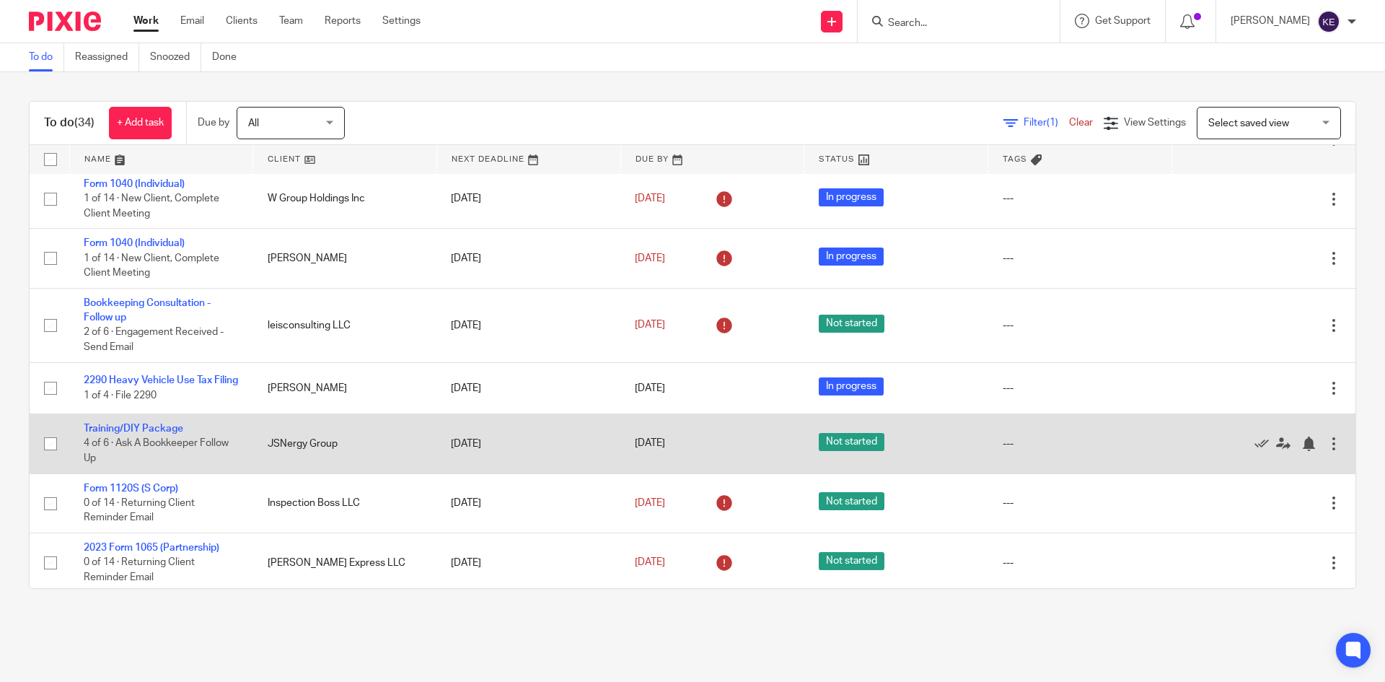
scroll to position [1468, 0]
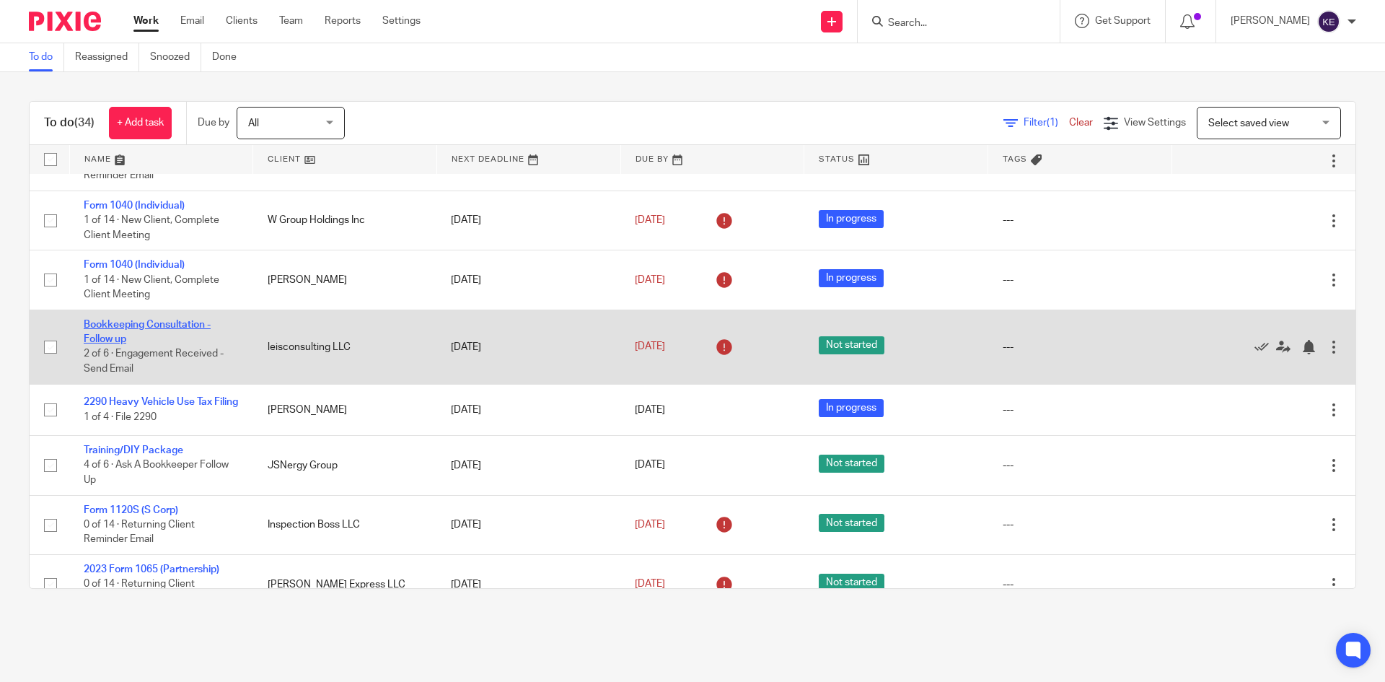
click at [157, 323] on link "Bookkeeping Consultation - Follow up" at bounding box center [147, 332] width 127 height 25
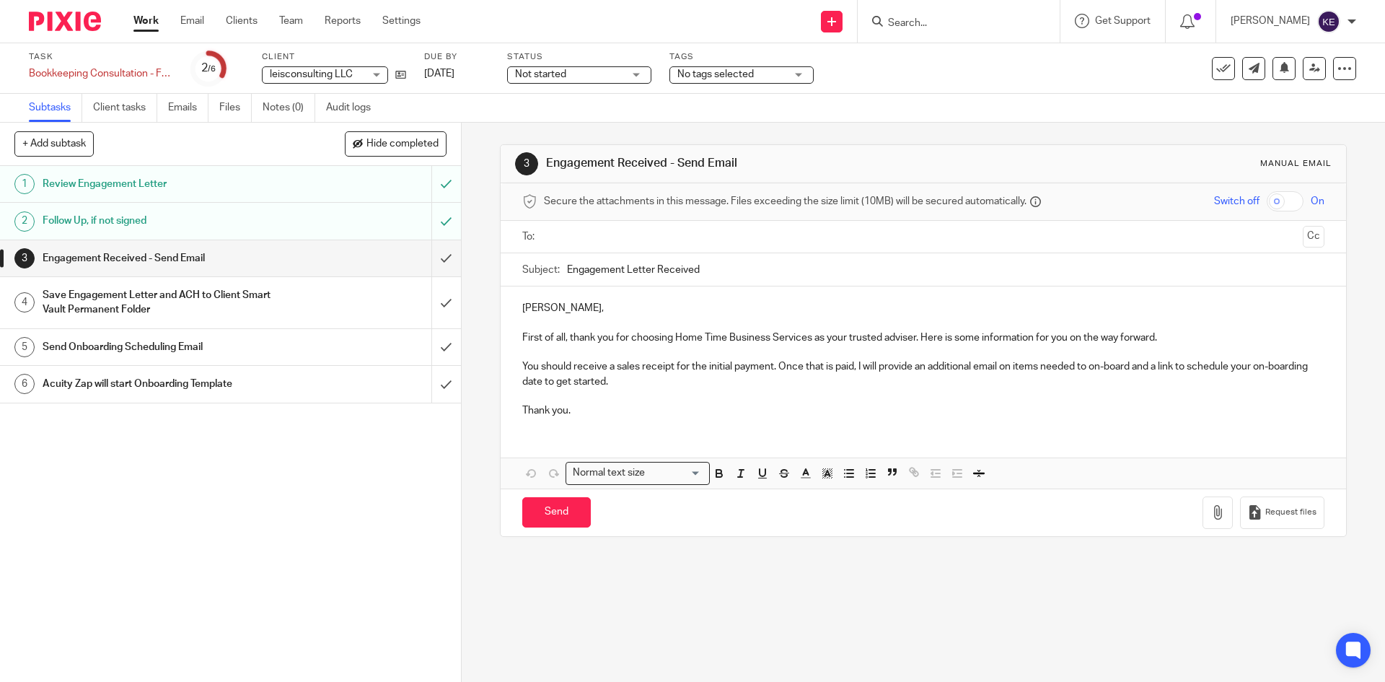
click at [178, 208] on link "2 Follow Up, if not signed" at bounding box center [215, 221] width 431 height 36
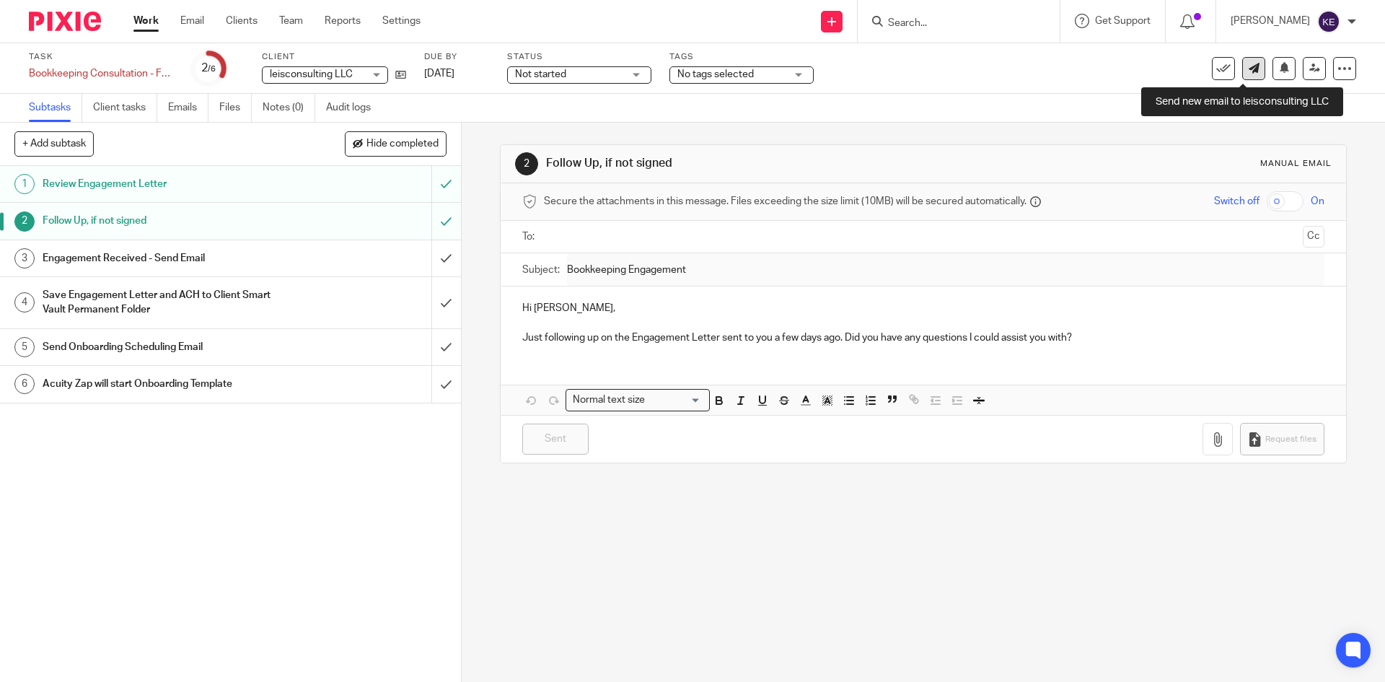
click at [1248, 64] on icon at bounding box center [1253, 68] width 11 height 11
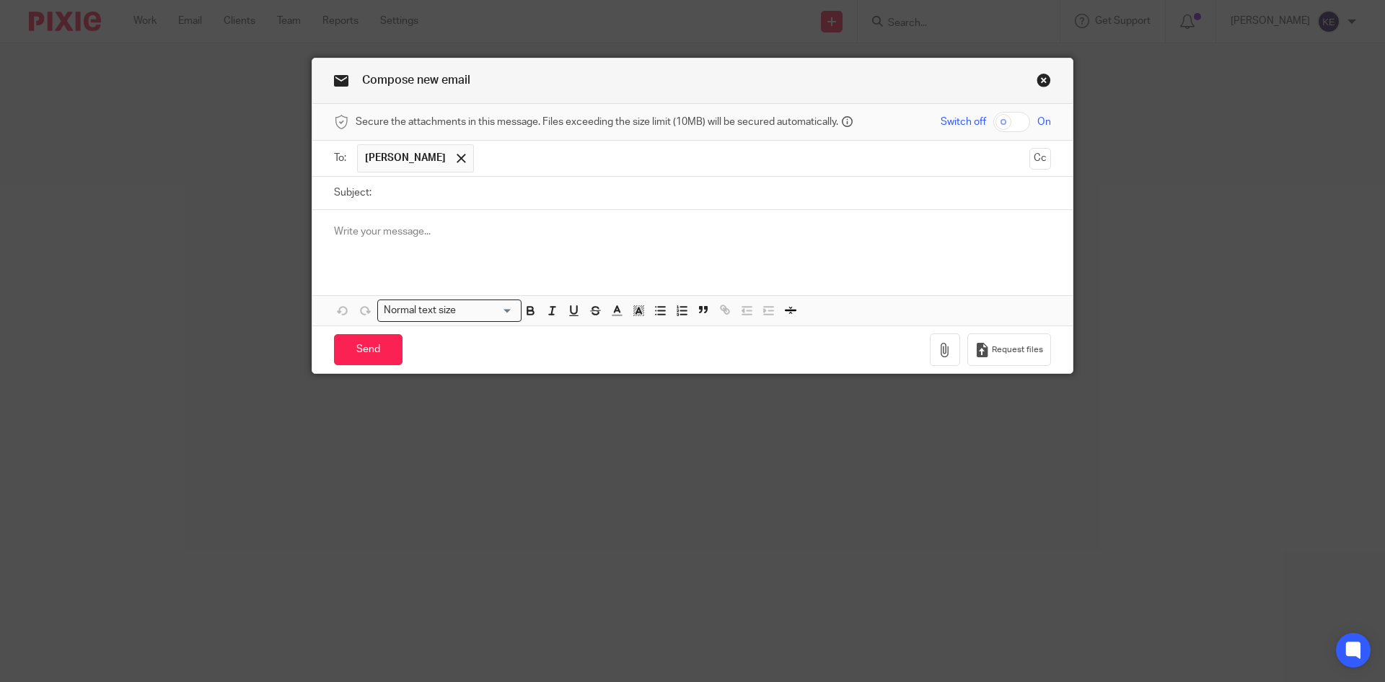
click at [372, 224] on p at bounding box center [692, 231] width 717 height 14
click at [440, 193] on input "Subject:" at bounding box center [715, 193] width 672 height 32
type input "Working together"
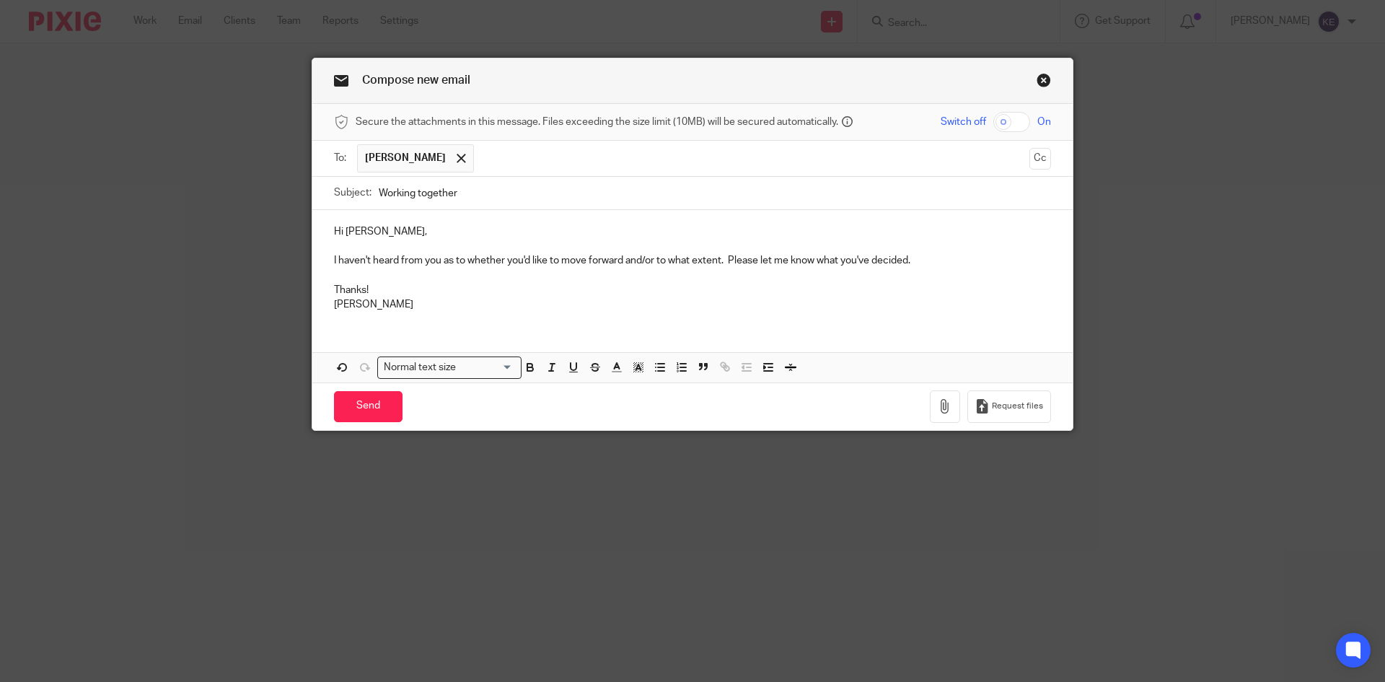
click at [725, 257] on p "I haven't heard from you as to whether you'd like to move forward and/or to wha…" at bounding box center [692, 260] width 717 height 14
click at [811, 260] on p "I haven't heard from you as to whether you'd like to move forward and/or to wha…" at bounding box center [692, 260] width 717 height 14
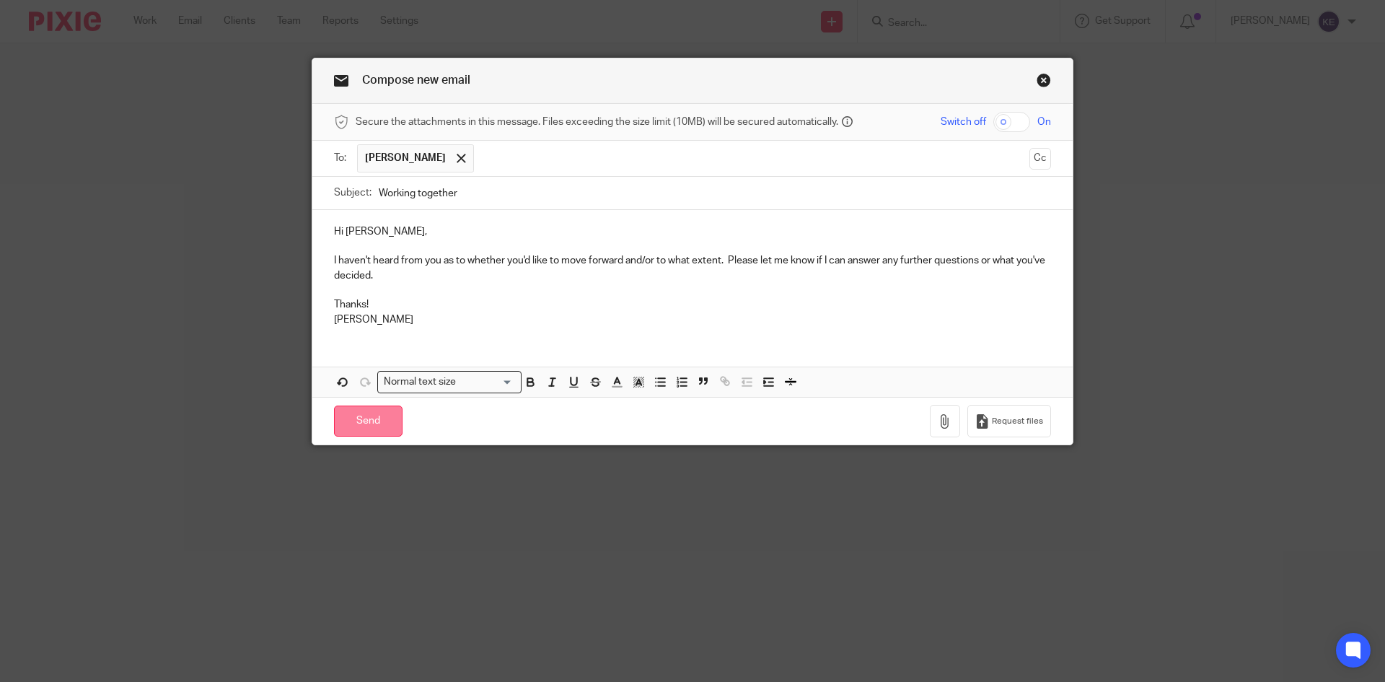
click at [360, 411] on input "Send" at bounding box center [368, 420] width 69 height 31
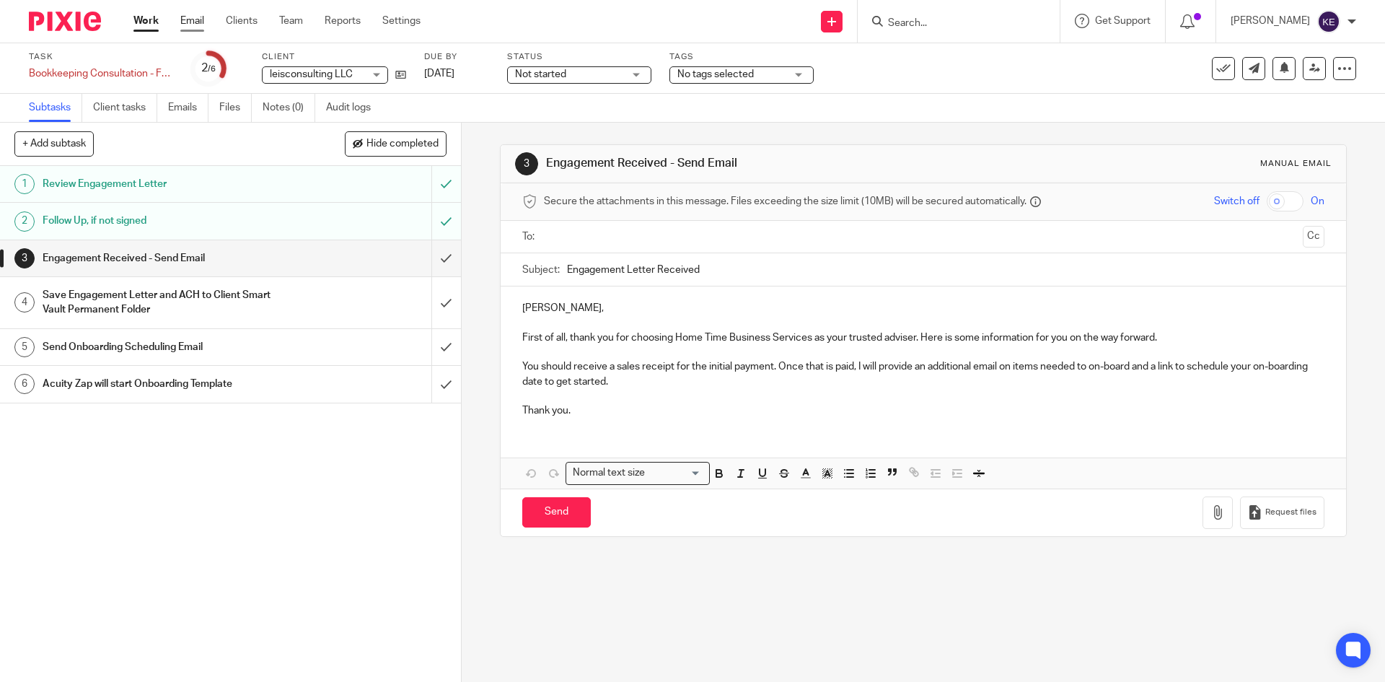
click at [188, 14] on link "Email" at bounding box center [192, 21] width 24 height 14
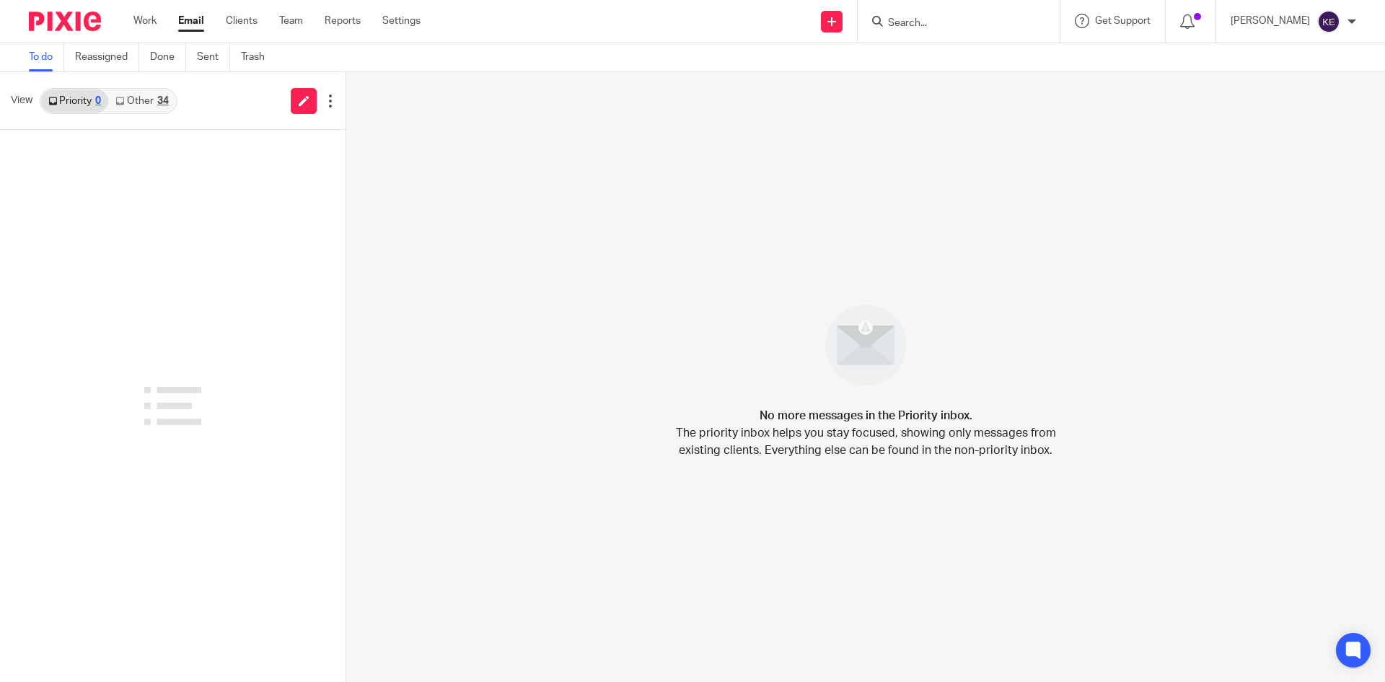
click at [162, 99] on div "34" at bounding box center [163, 101] width 12 height 10
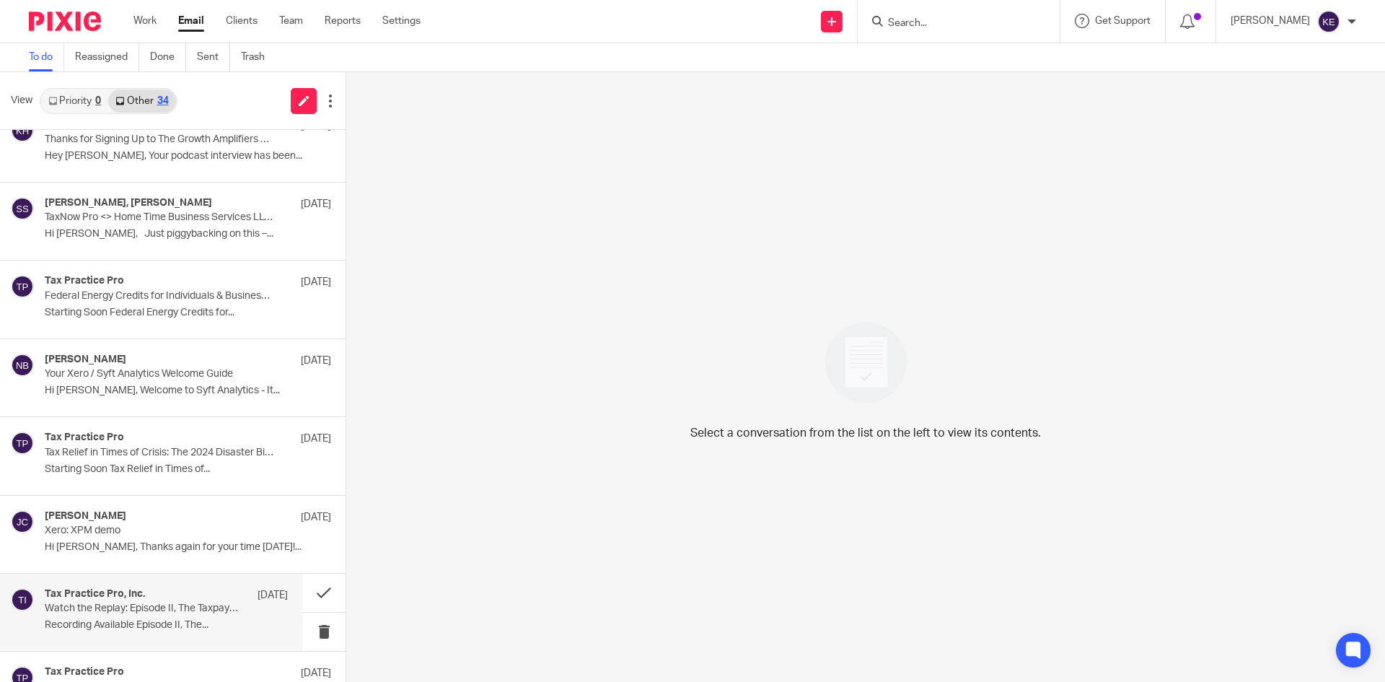
scroll to position [216, 0]
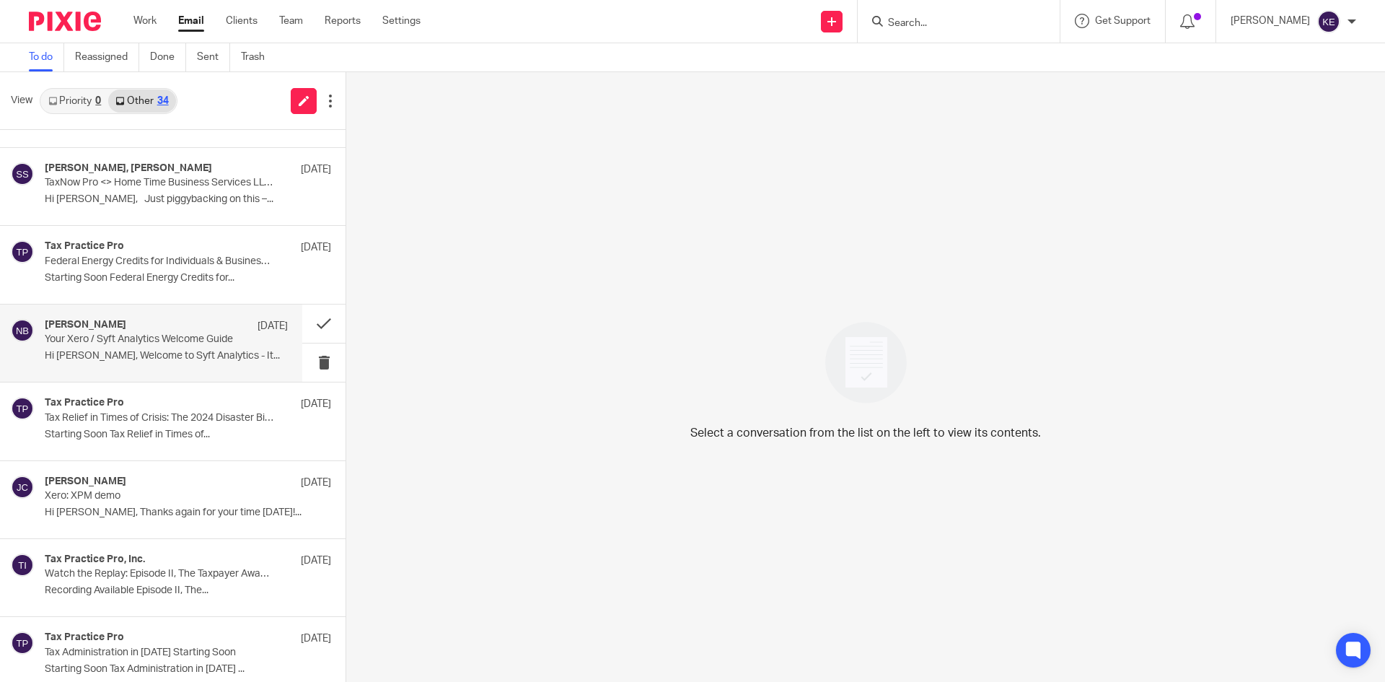
click at [175, 342] on p "Your Xero / Syft Analytics Welcome Guide" at bounding box center [142, 339] width 195 height 12
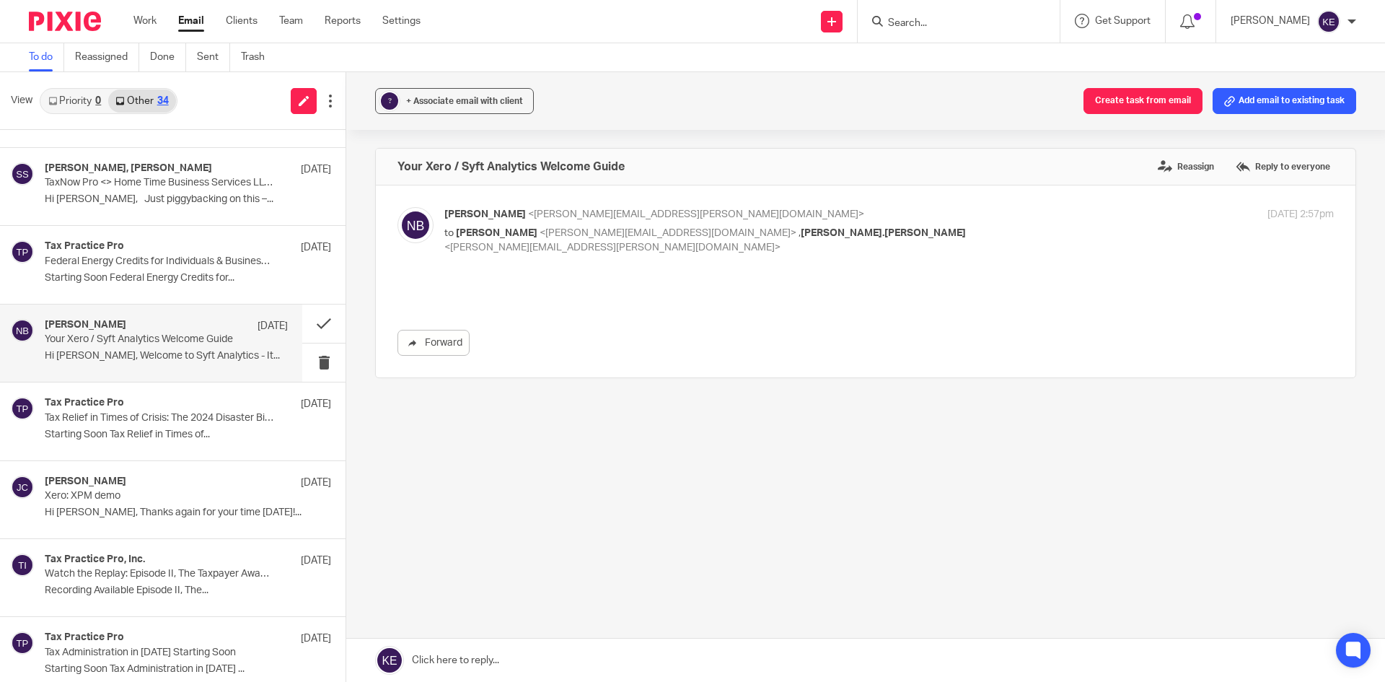
scroll to position [0, 0]
